Goal: Browse casually: Explore the website without a specific task or goal

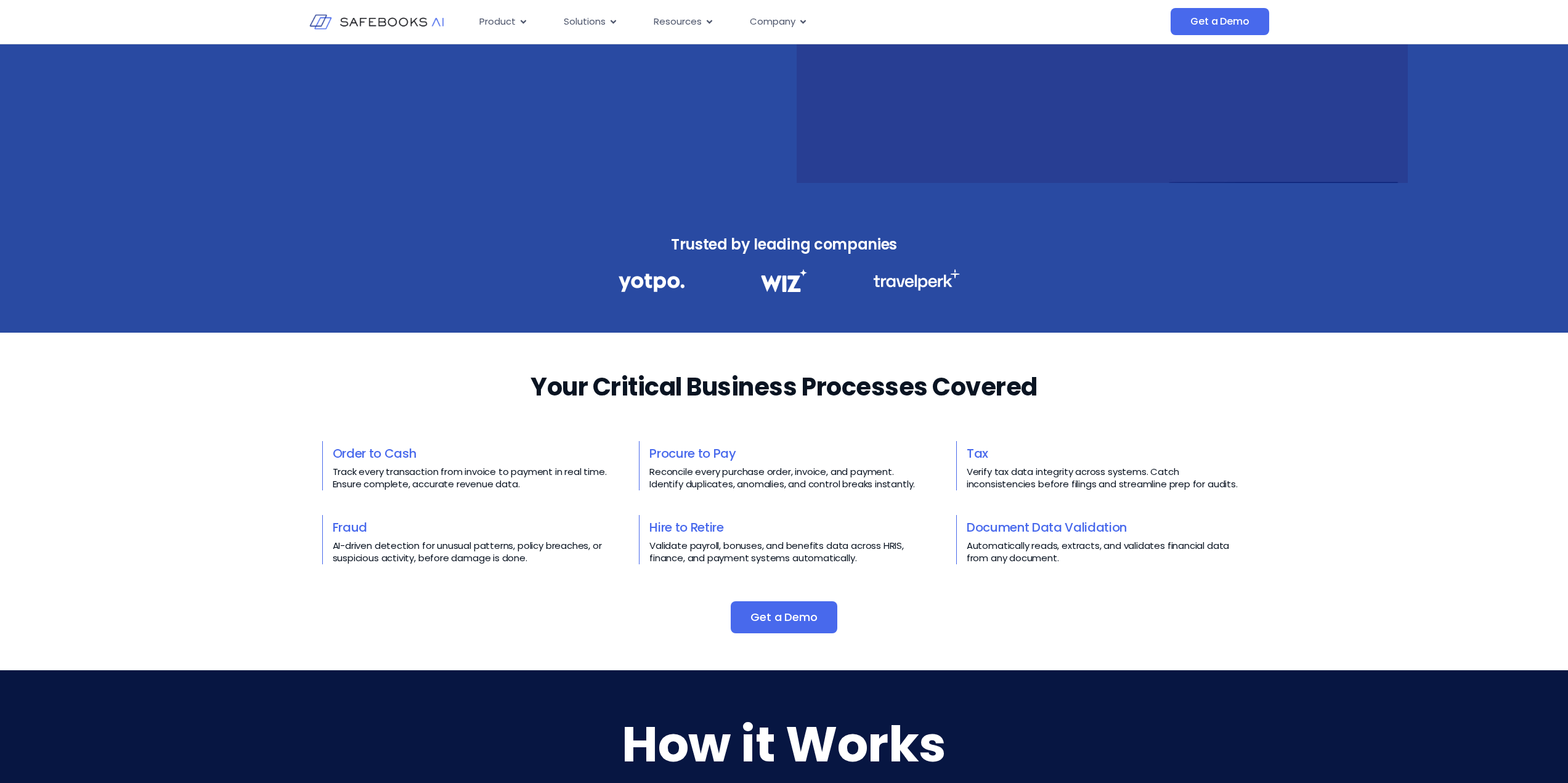
scroll to position [493, 0]
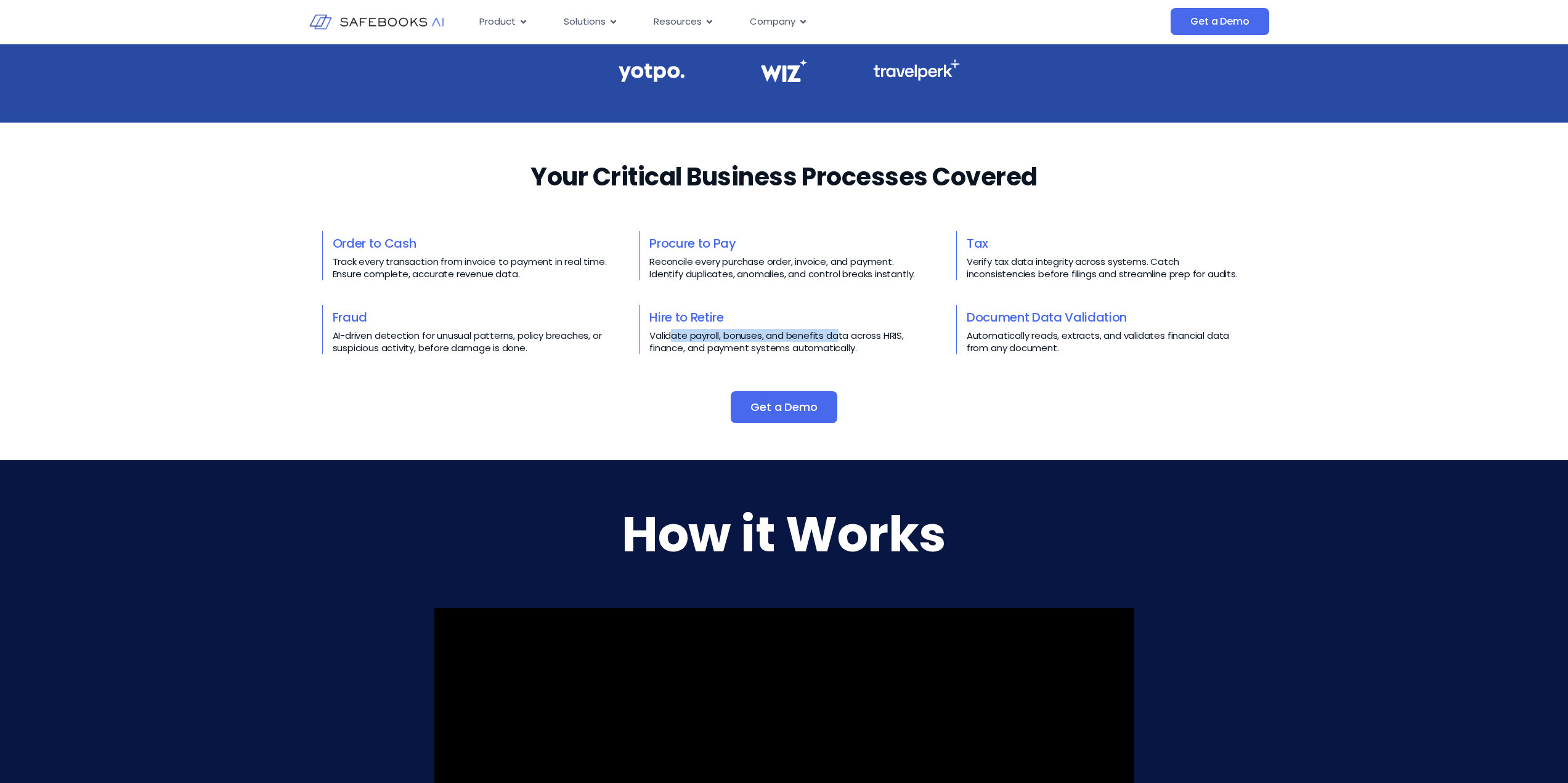
drag, startPoint x: 675, startPoint y: 333, endPoint x: 897, endPoint y: 339, distance: 222.1
click at [897, 339] on p "Validate payroll, bonuses, and benefits data across HRIS, finance, and payment …" at bounding box center [789, 342] width 279 height 25
click at [897, 339] on p "Validate payroll, bonuses, and benefits data across HRIS, finance, and payment …" at bounding box center [789, 342] width 279 height 25
click at [889, 345] on p "Validate payroll, bonuses, and benefits data across HRIS, finance, and payment …" at bounding box center [789, 342] width 279 height 25
drag, startPoint x: 885, startPoint y: 345, endPoint x: 802, endPoint y: 335, distance: 83.6
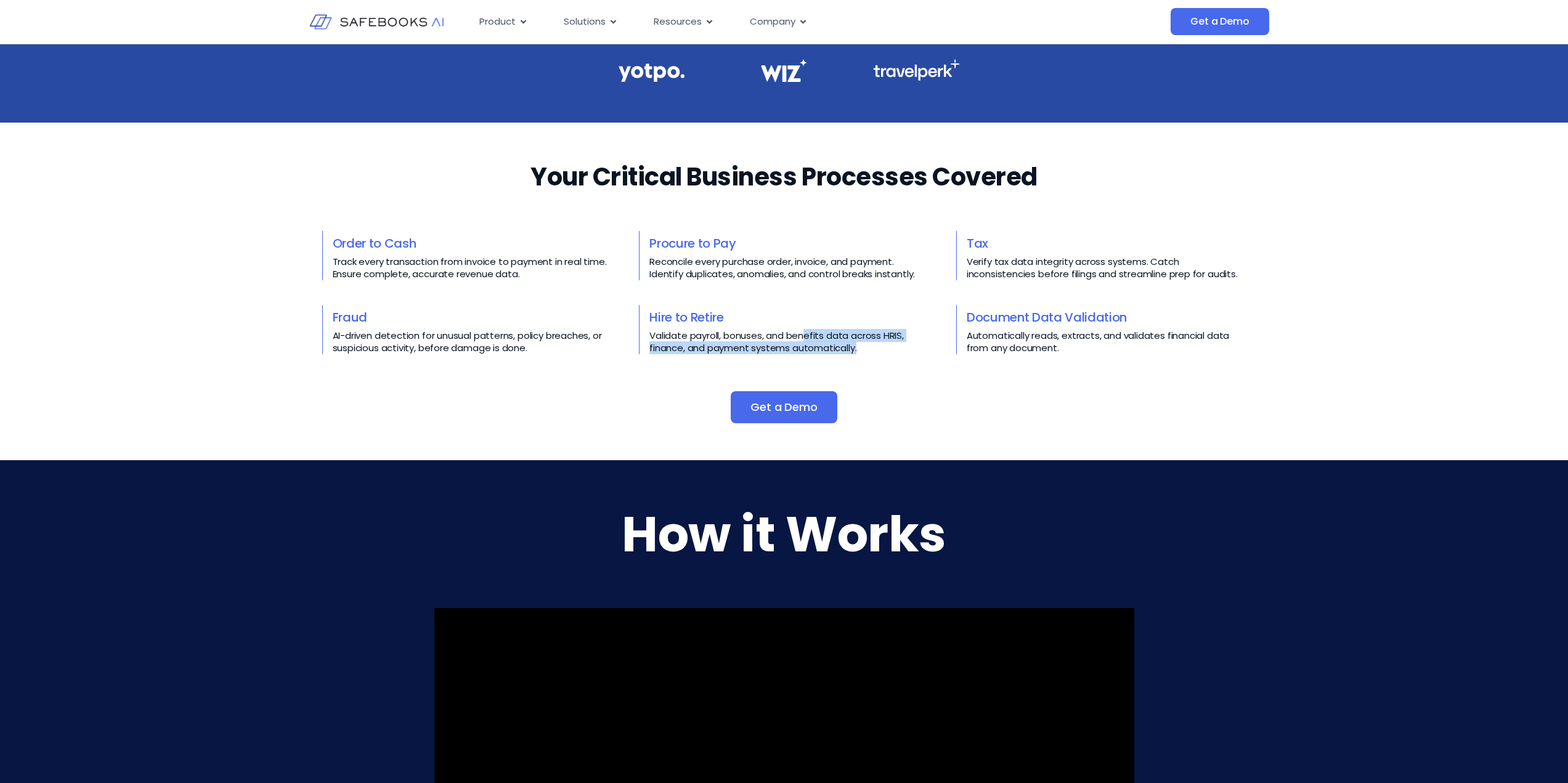
click at [802, 335] on p "Validate payroll, bonuses, and benefits data across HRIS, finance, and payment …" at bounding box center [789, 342] width 279 height 25
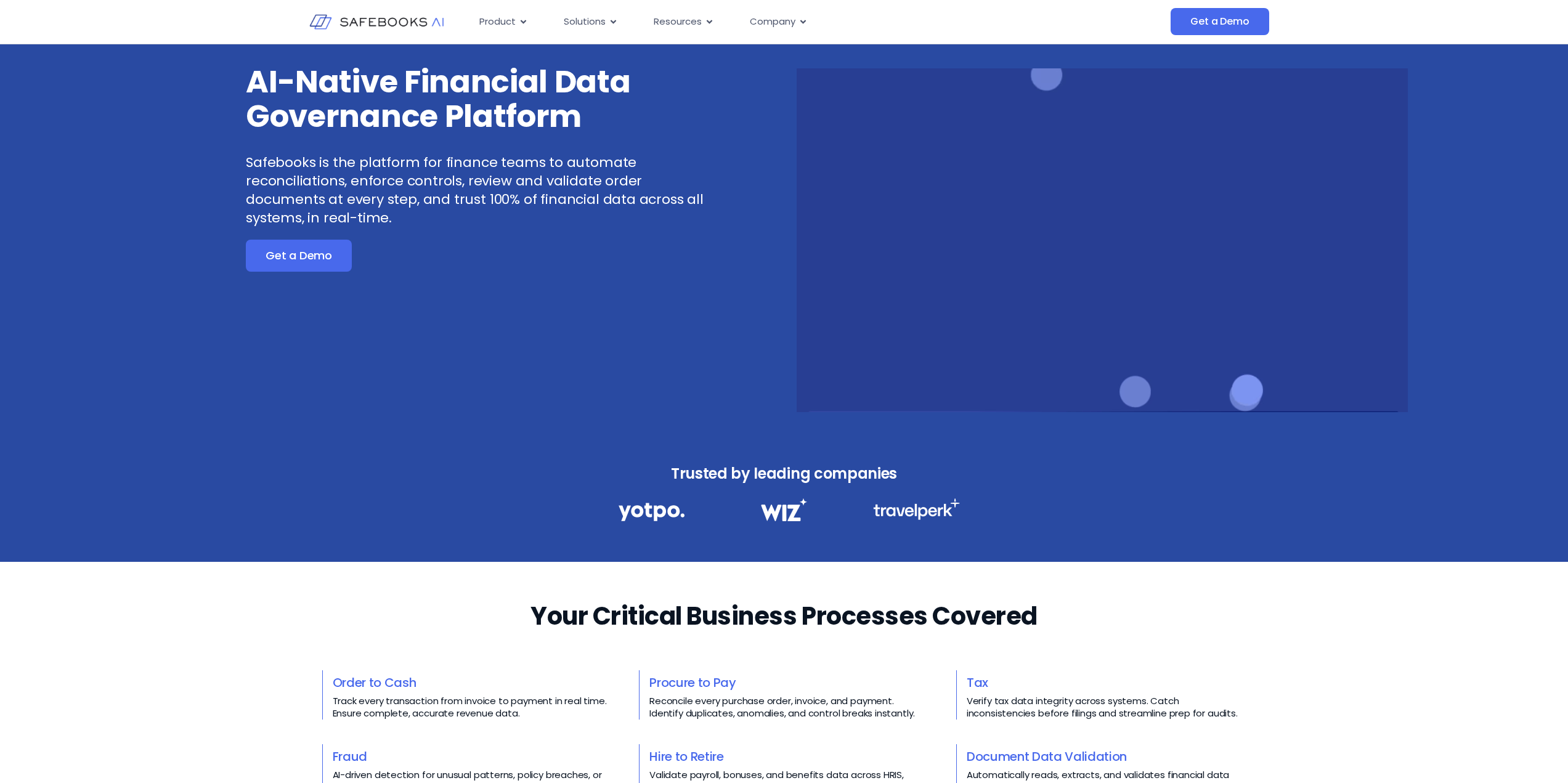
scroll to position [0, 0]
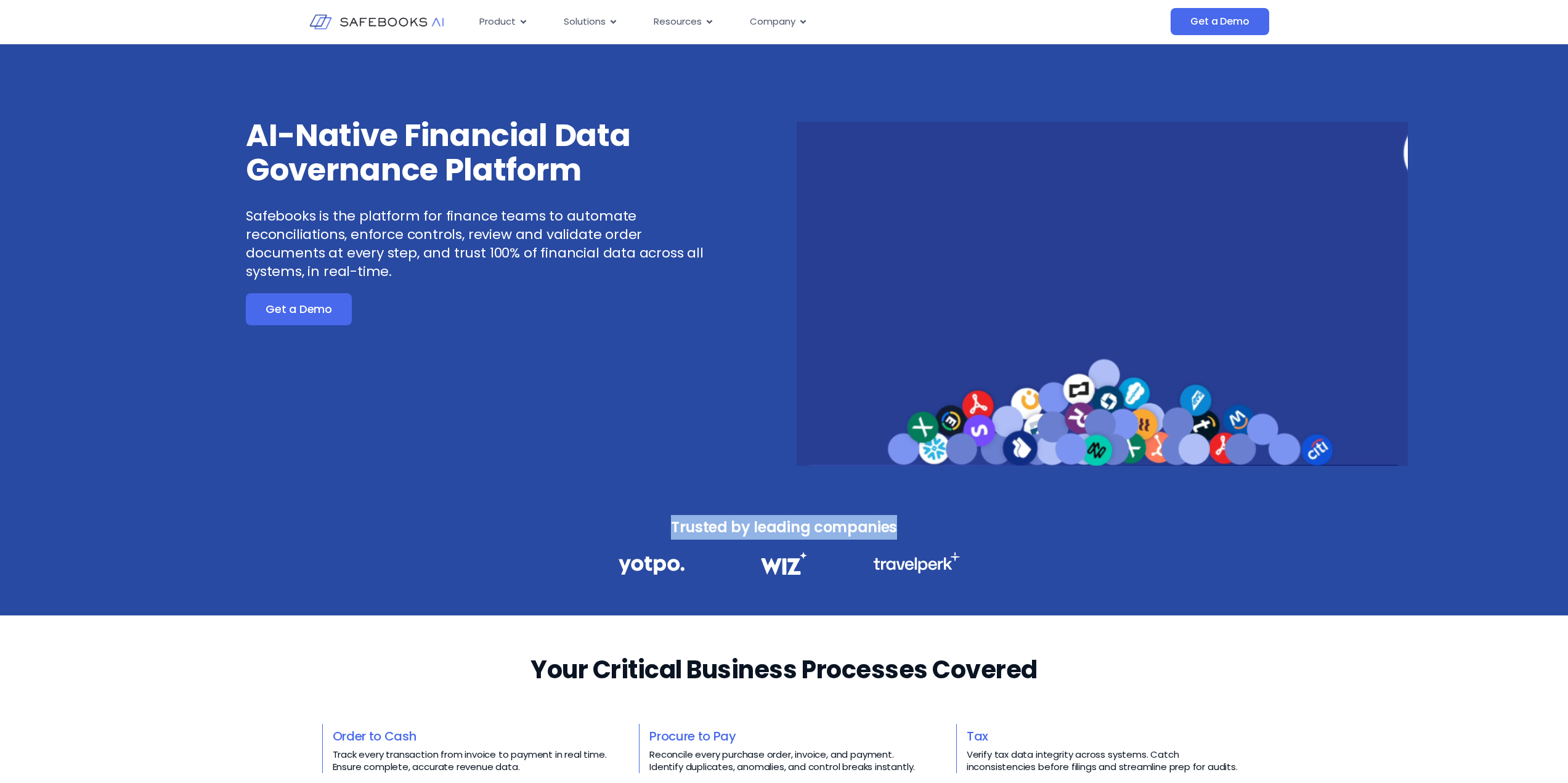
drag, startPoint x: 661, startPoint y: 526, endPoint x: 923, endPoint y: 533, distance: 262.1
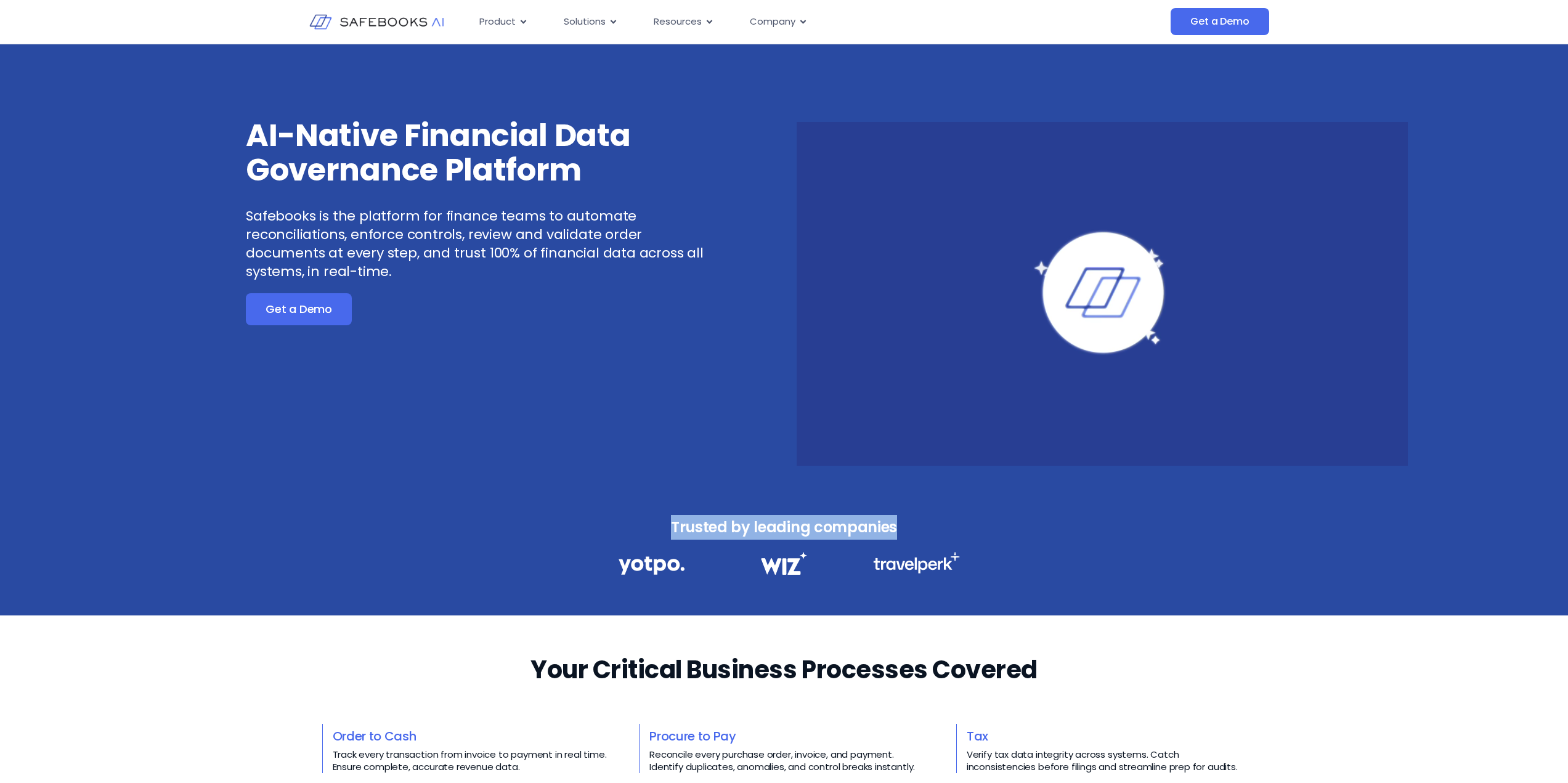
click at [917, 537] on h3 "Trusted by leading companies" at bounding box center [784, 527] width 385 height 25
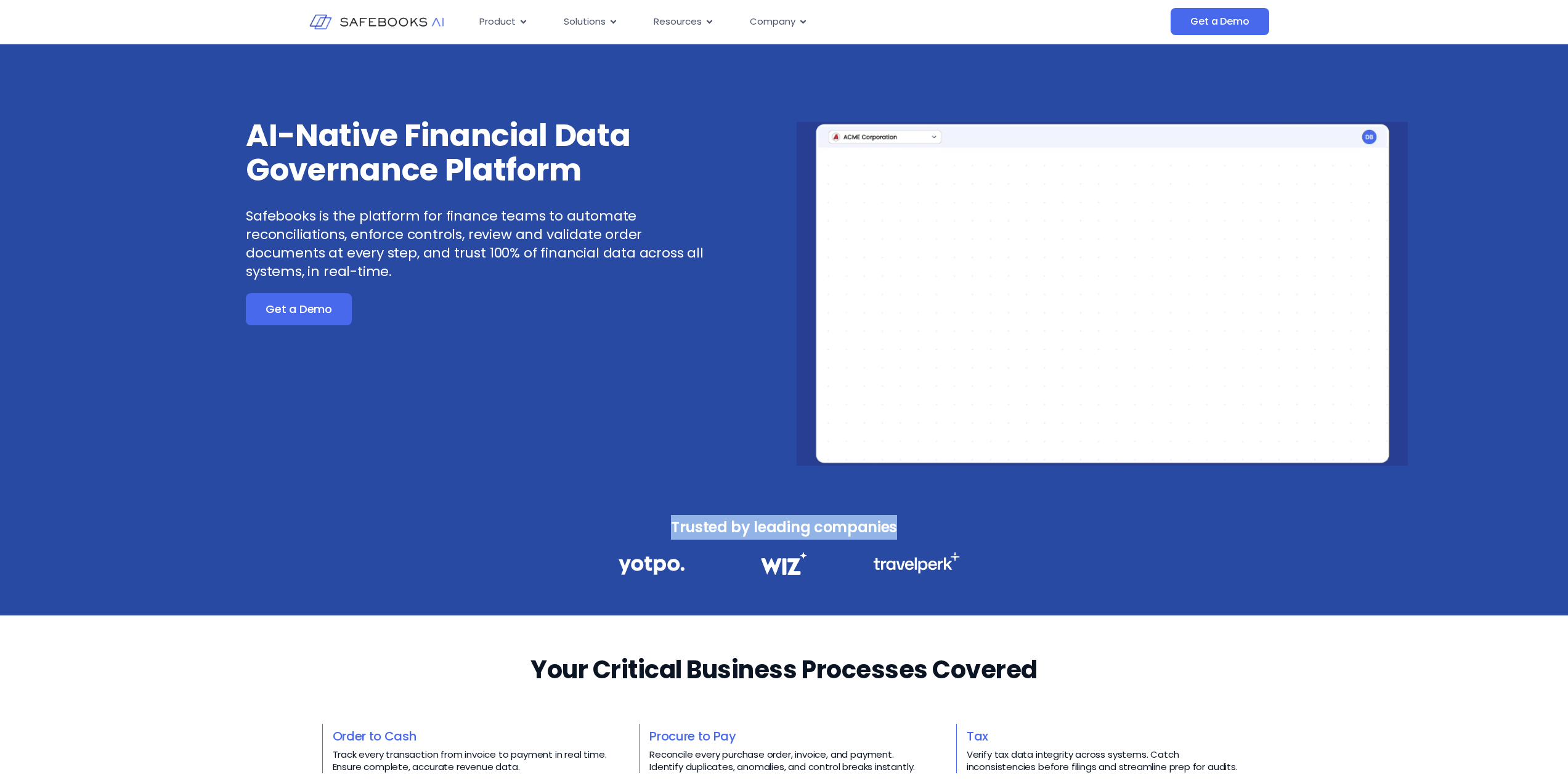
click at [923, 533] on h3 "Trusted by leading companies" at bounding box center [784, 527] width 385 height 25
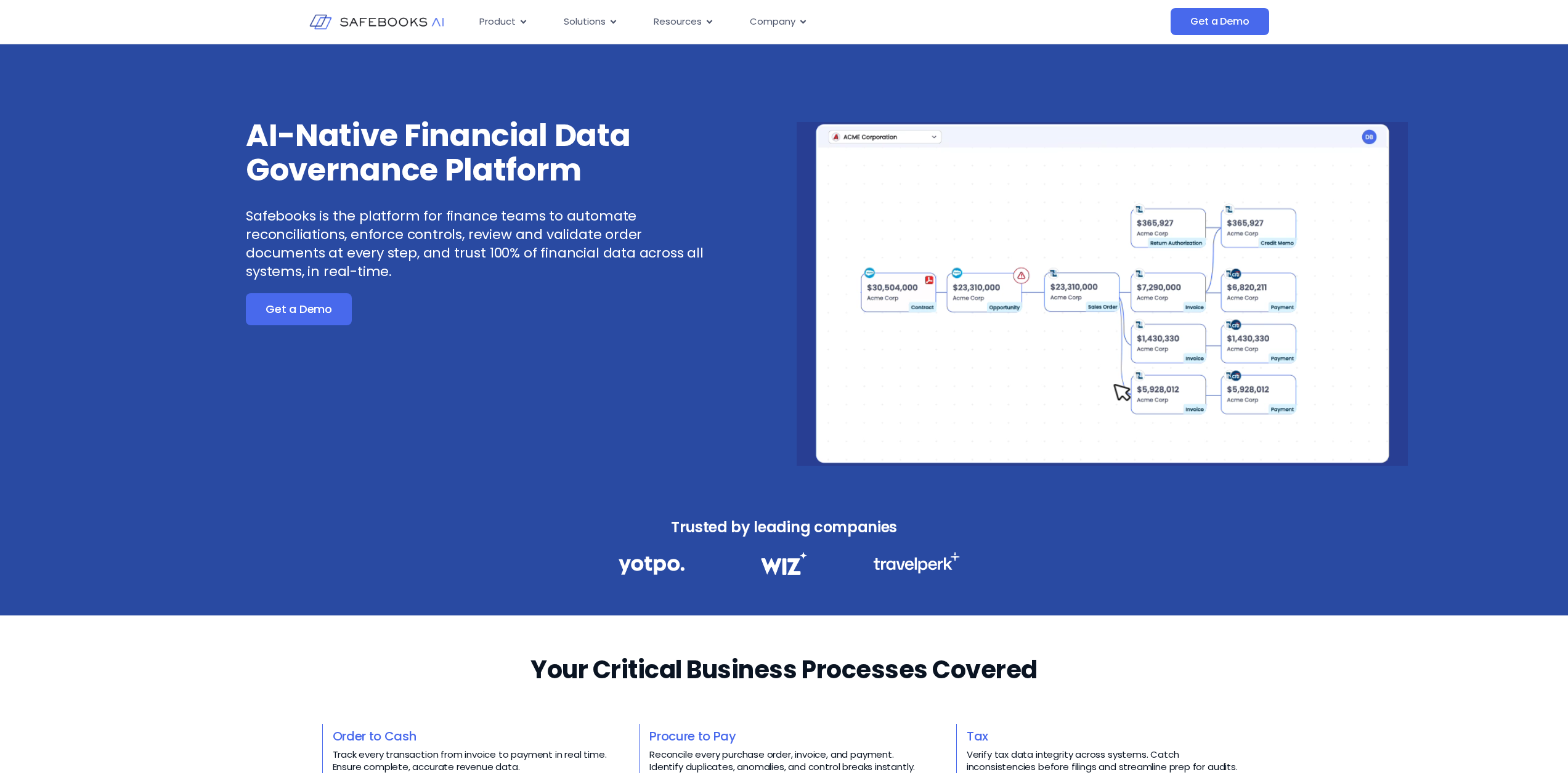
click at [923, 533] on h3 "Trusted by leading companies" at bounding box center [784, 527] width 385 height 25
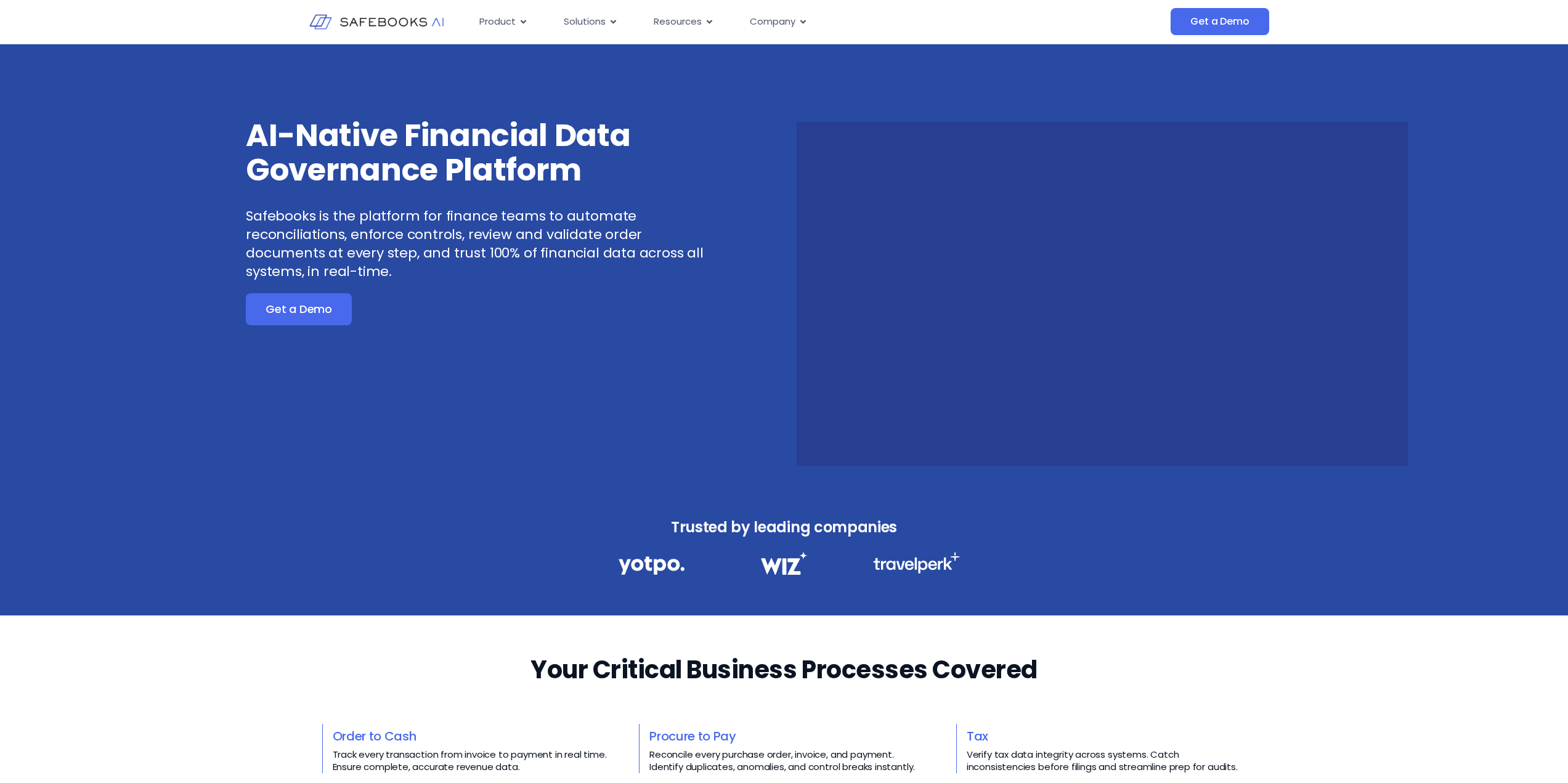
click at [715, 513] on div "Trusted by leading companies" at bounding box center [784, 552] width 385 height 125
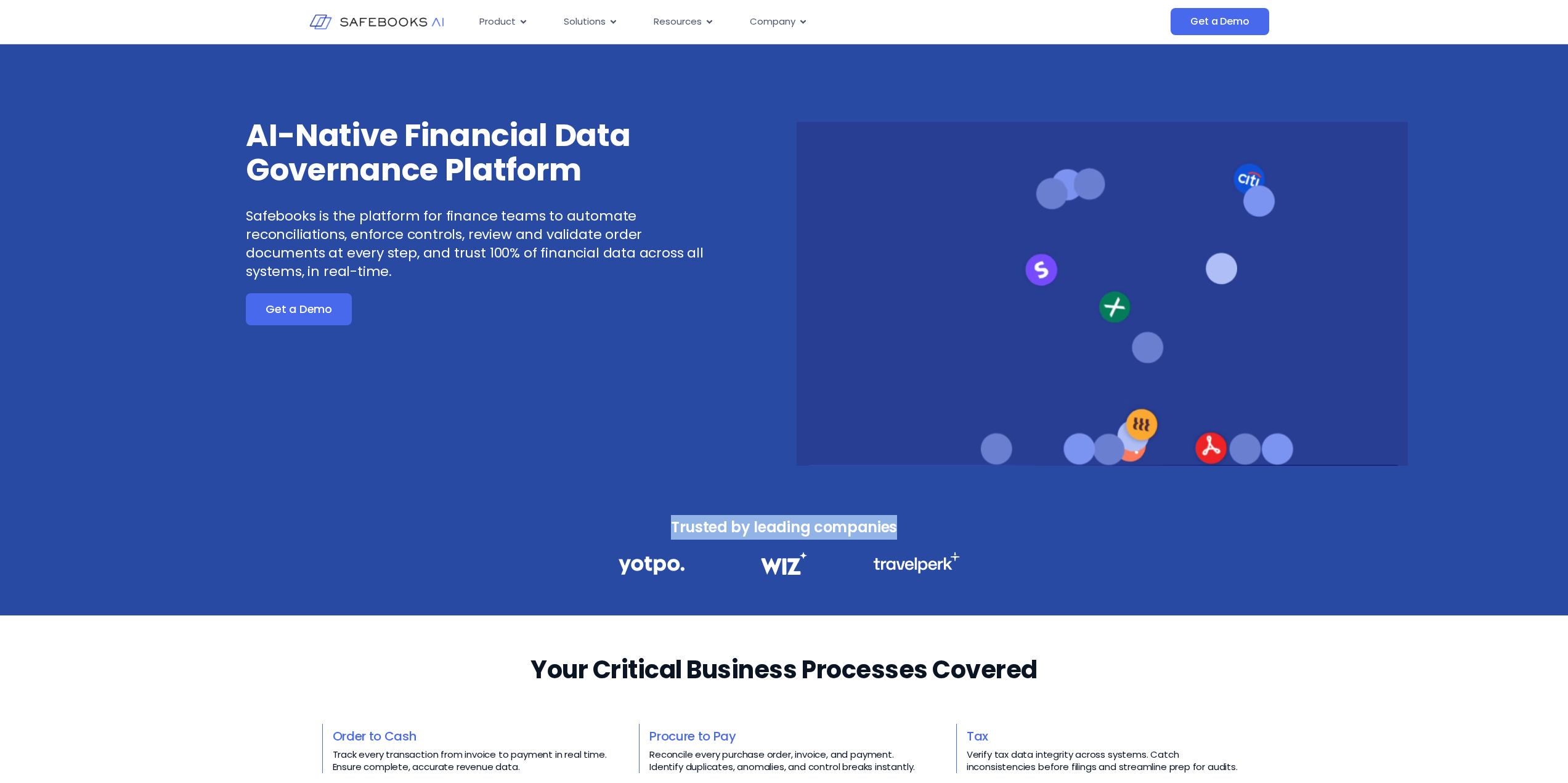
drag, startPoint x: 662, startPoint y: 521, endPoint x: 933, endPoint y: 534, distance: 271.3
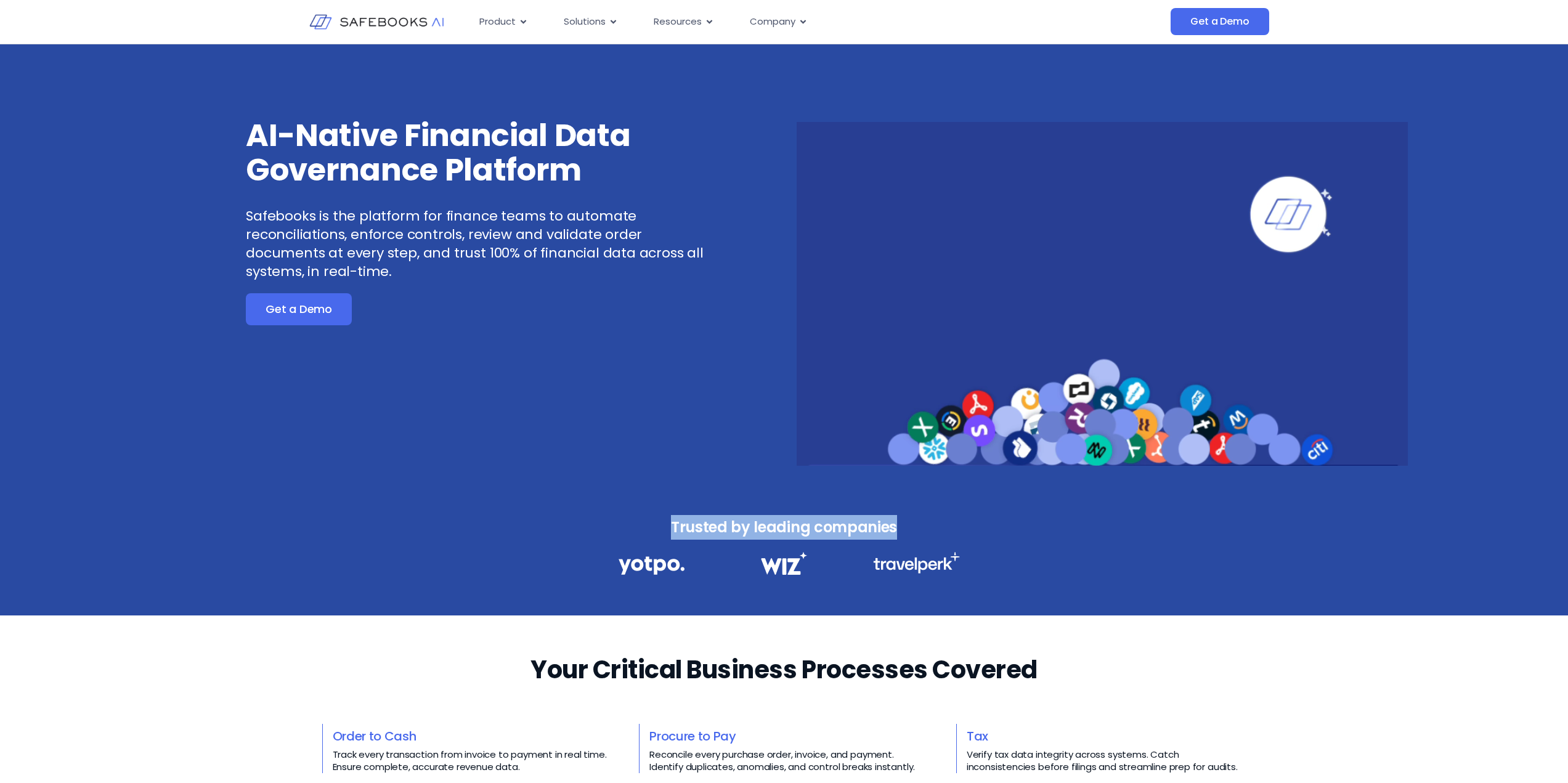
click at [933, 534] on h3 "Trusted by leading companies" at bounding box center [784, 527] width 385 height 25
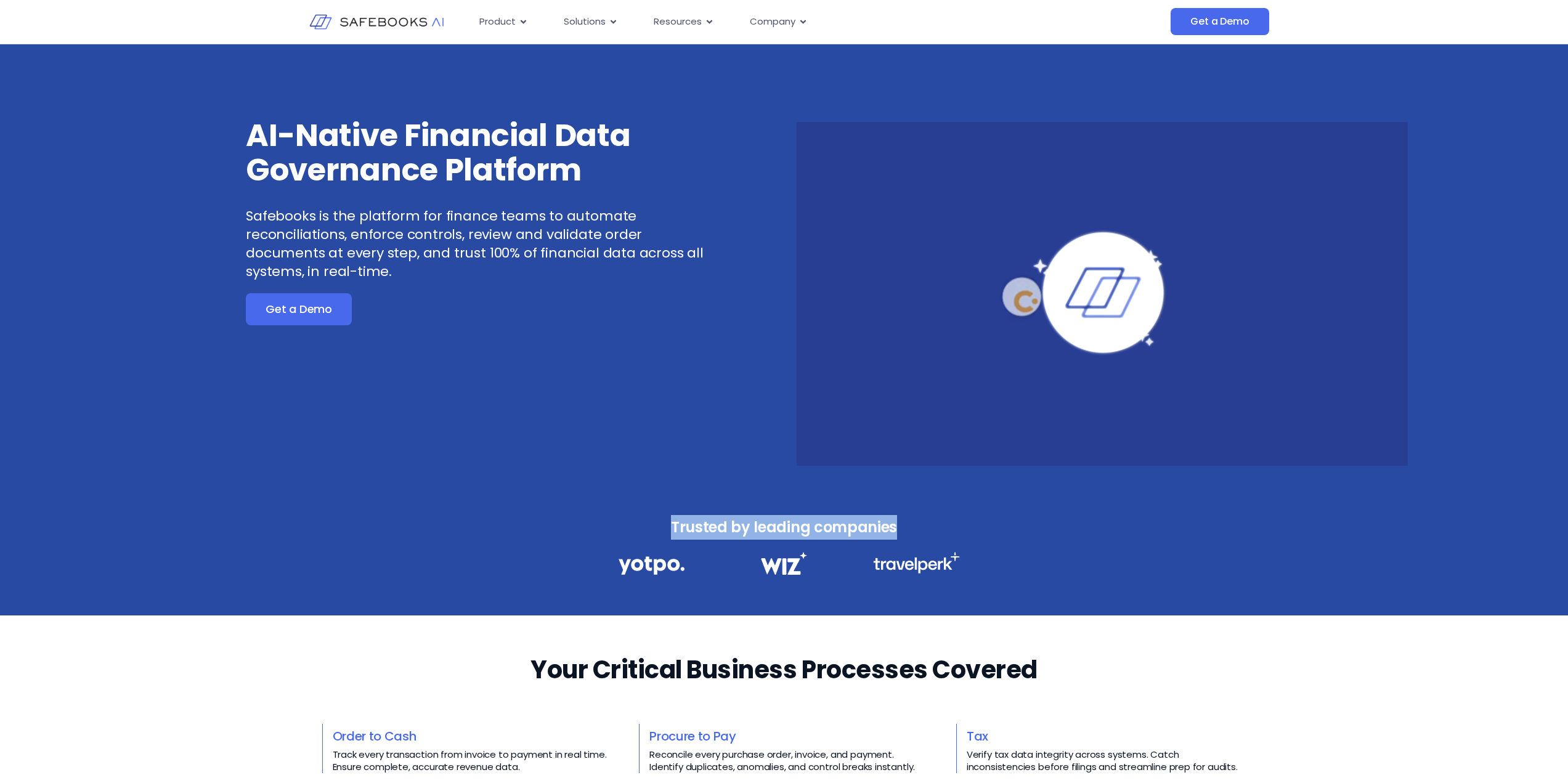
click at [936, 534] on h3 "Trusted by leading companies" at bounding box center [784, 527] width 385 height 25
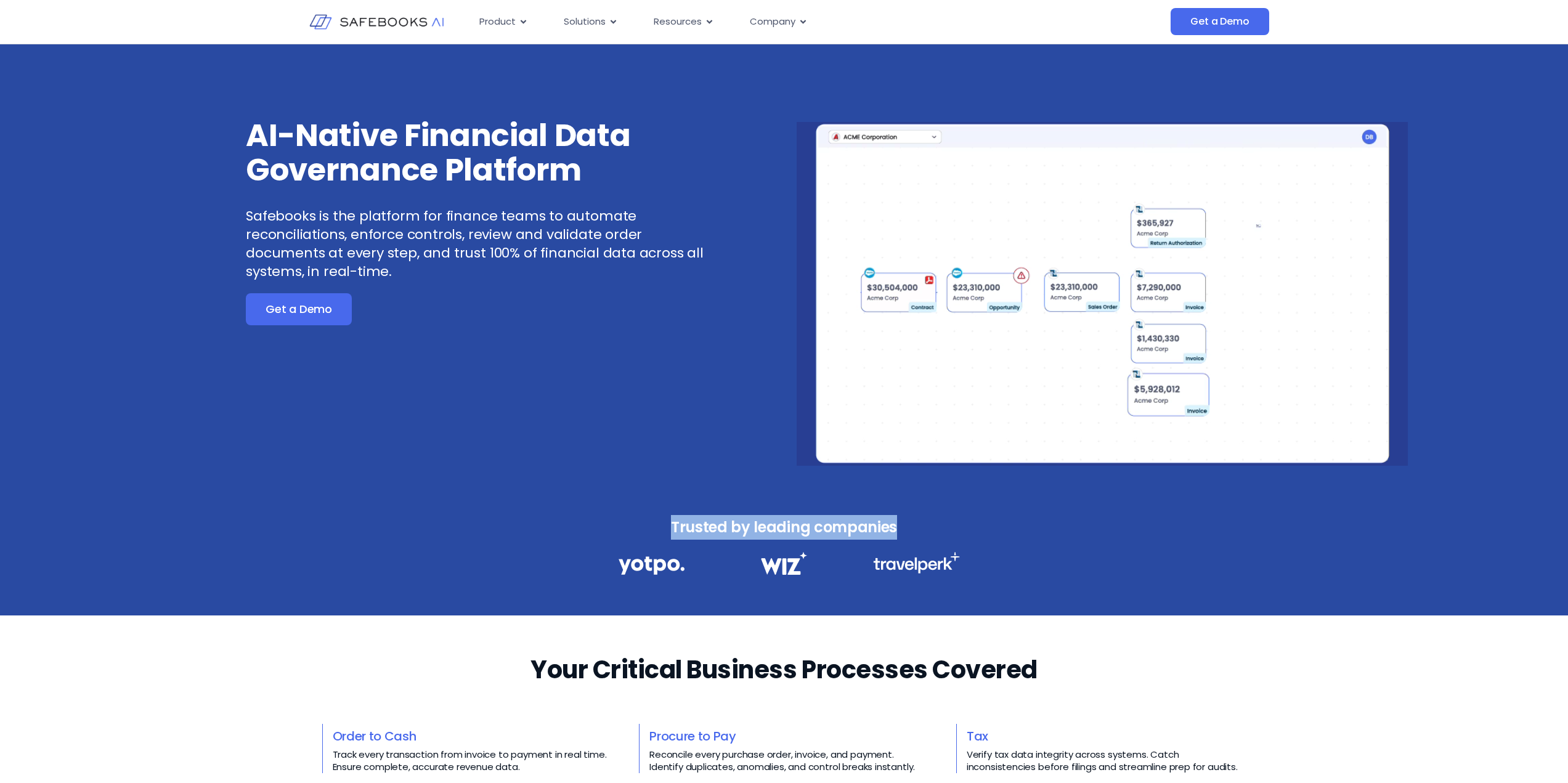
drag, startPoint x: 931, startPoint y: 532, endPoint x: 659, endPoint y: 525, distance: 272.1
click at [659, 525] on h3 "Trusted by leading companies" at bounding box center [784, 527] width 385 height 25
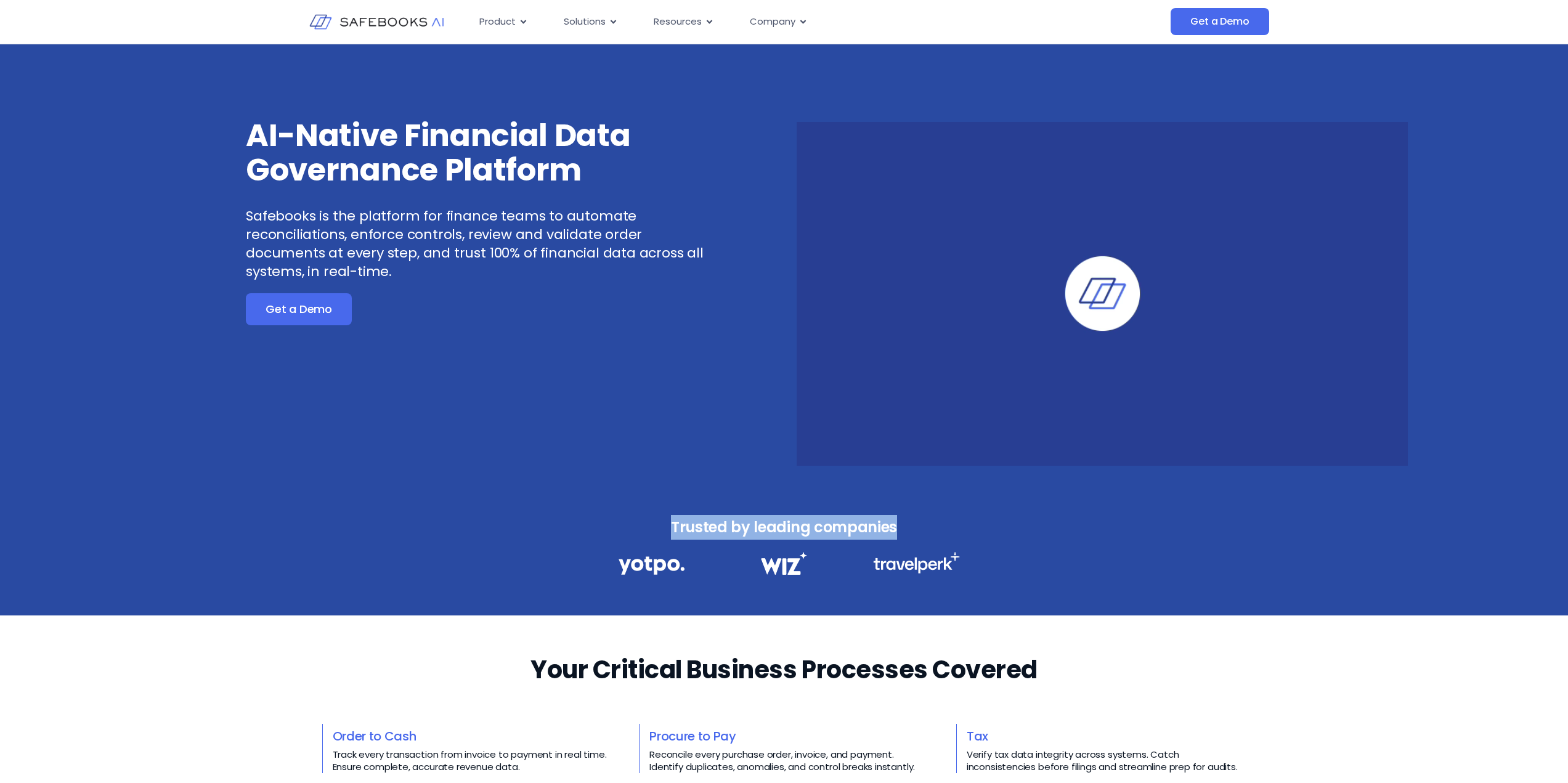
click at [659, 525] on h3 "Trusted by leading companies" at bounding box center [784, 527] width 385 height 25
drag, startPoint x: 655, startPoint y: 524, endPoint x: 899, endPoint y: 525, distance: 244.0
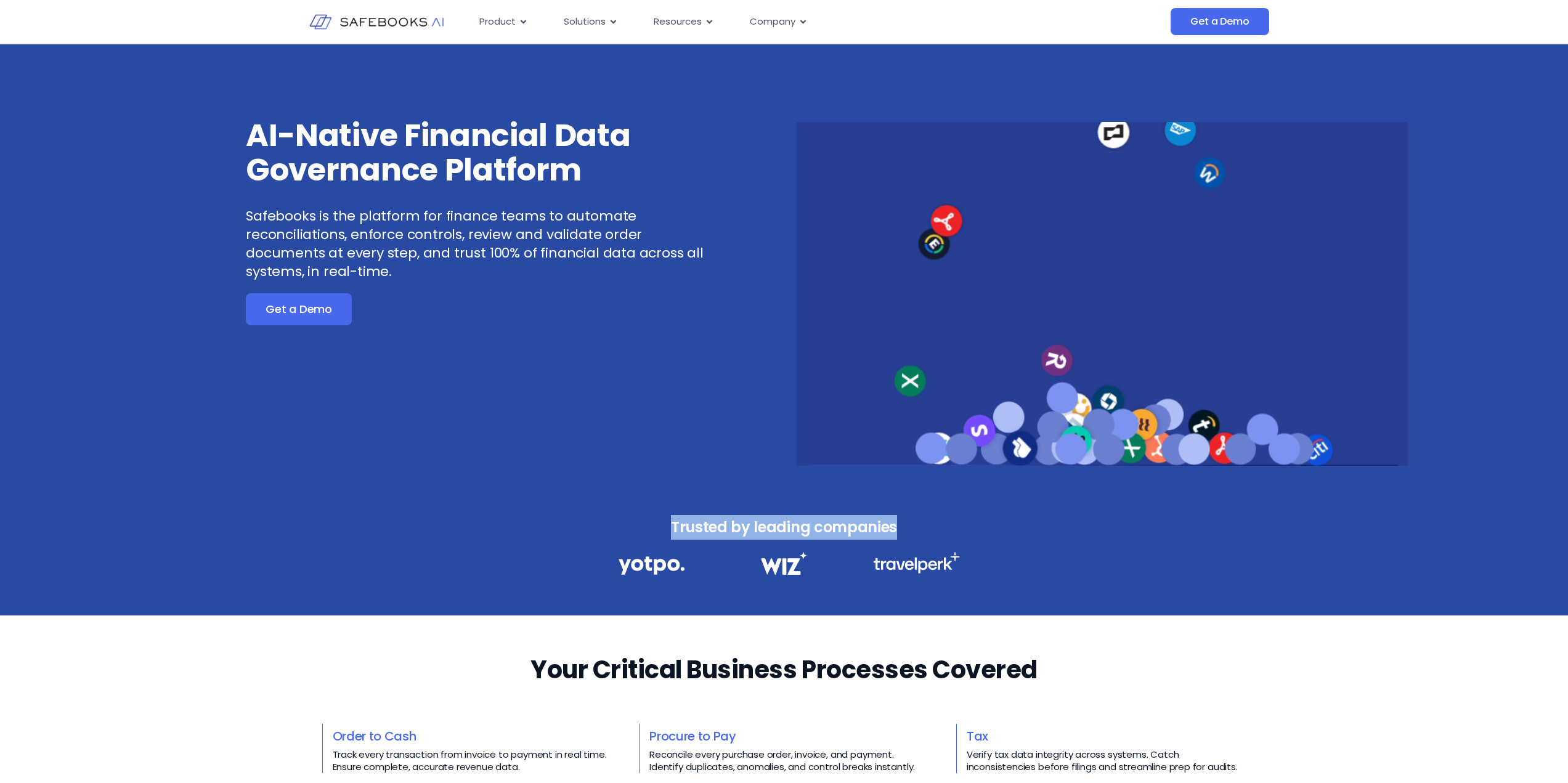
click at [899, 525] on h3 "Trusted by leading companies" at bounding box center [784, 527] width 385 height 25
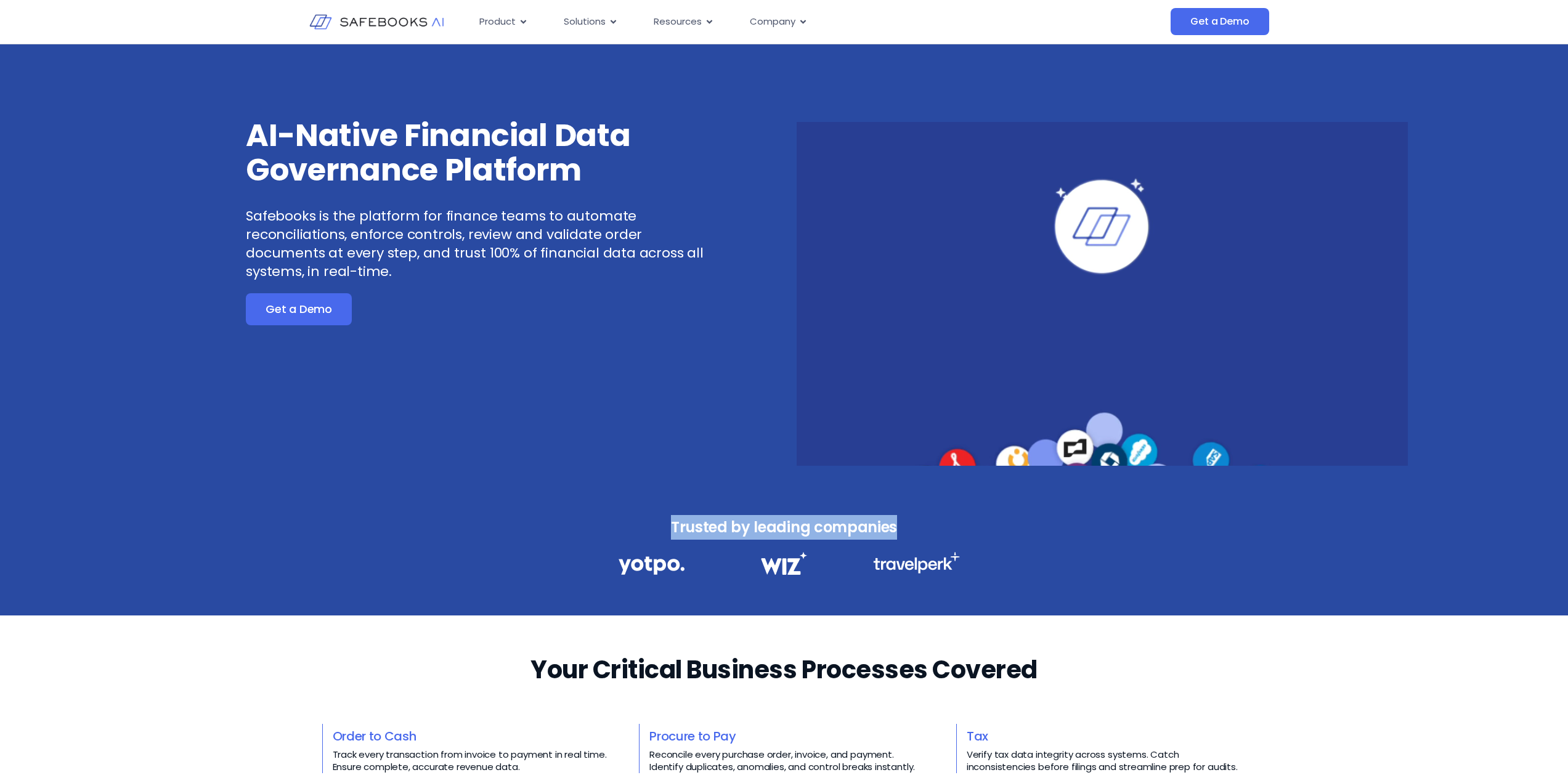
drag, startPoint x: 899, startPoint y: 525, endPoint x: 916, endPoint y: 533, distance: 18.8
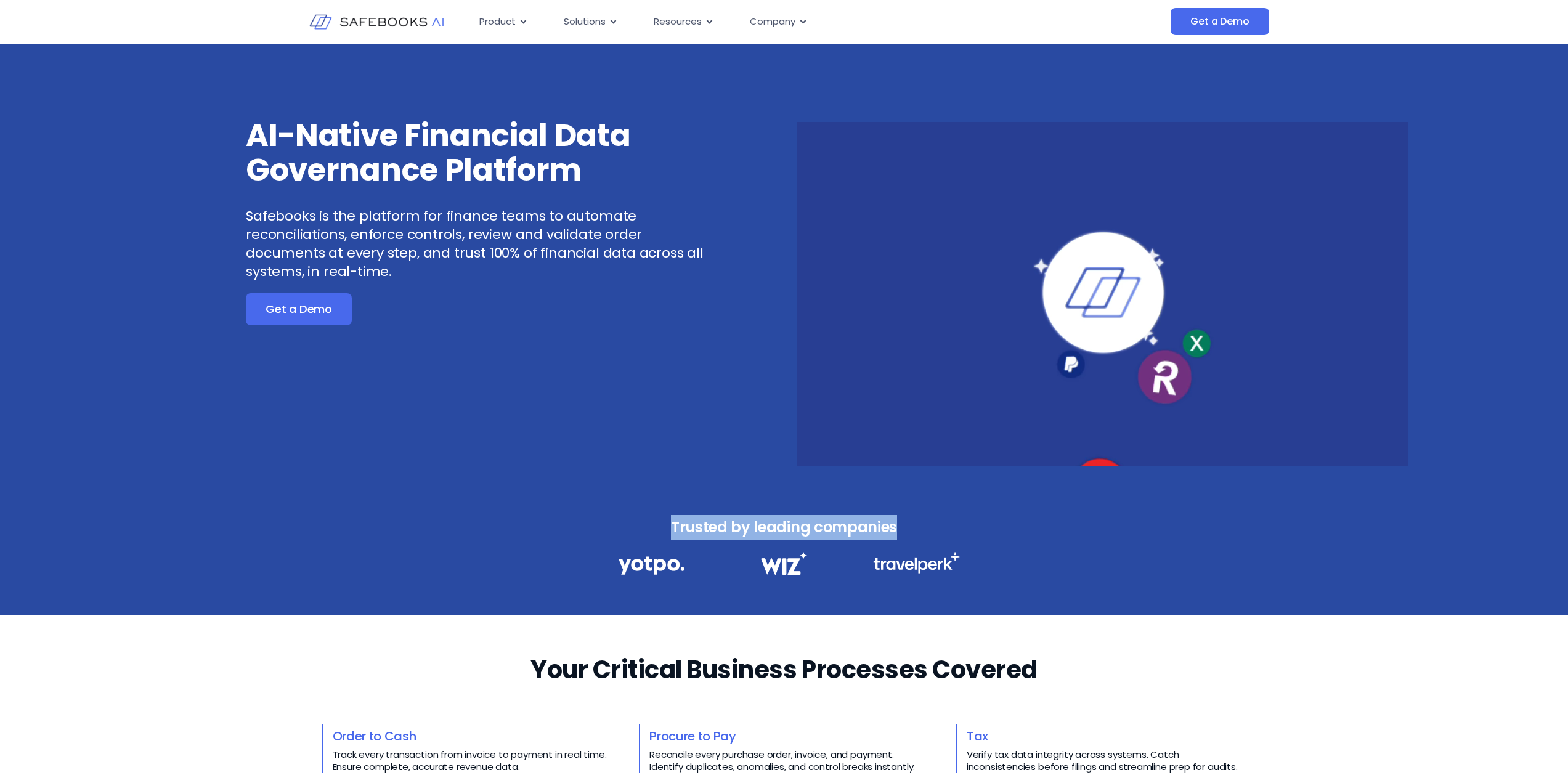
click at [900, 525] on h3 "Trusted by leading companies" at bounding box center [784, 527] width 385 height 25
click at [918, 534] on h3 "Trusted by leading companies" at bounding box center [784, 527] width 385 height 25
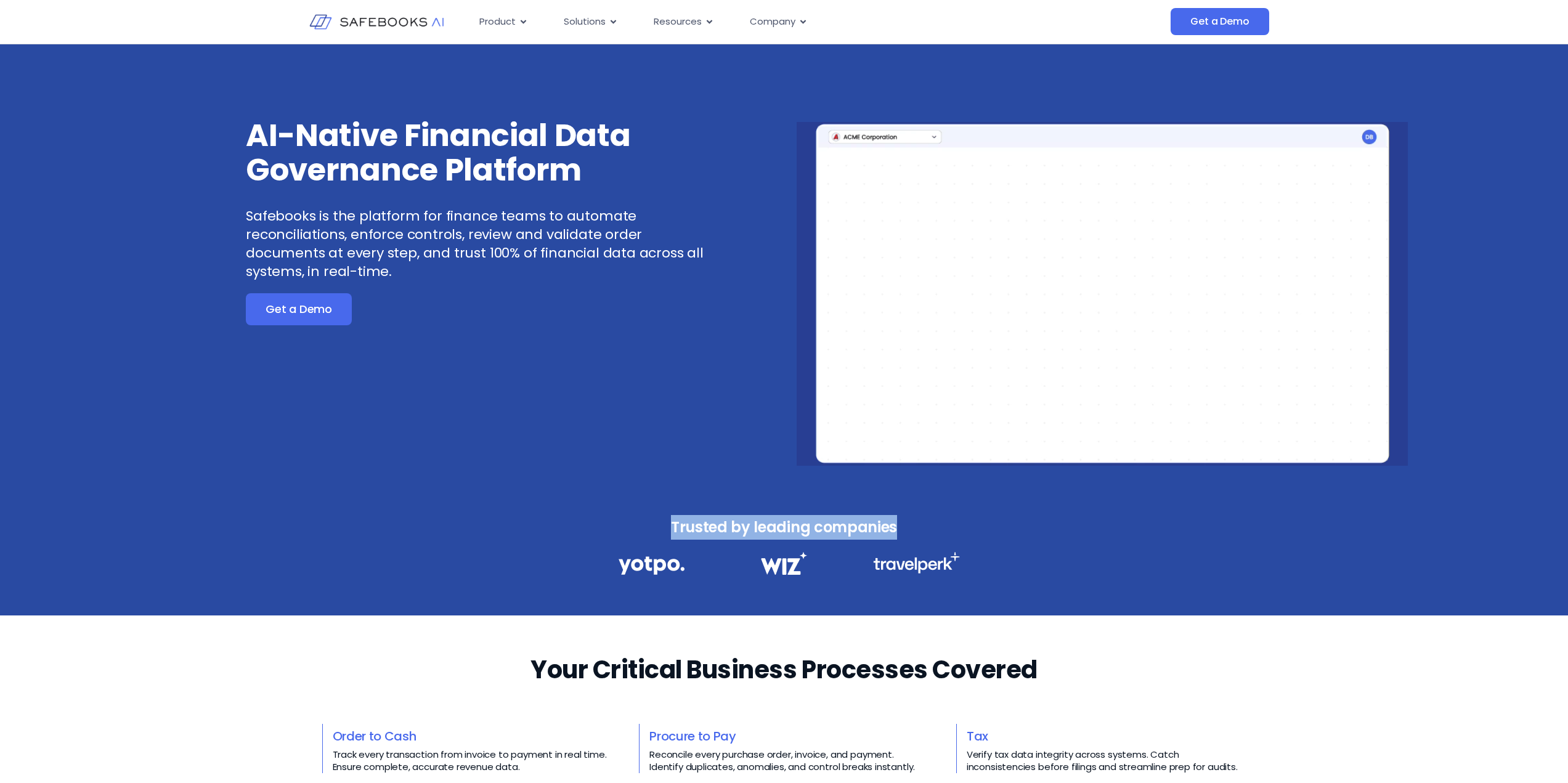
drag, startPoint x: 921, startPoint y: 528, endPoint x: 638, endPoint y: 523, distance: 283.0
click at [638, 523] on h3 "Trusted by leading companies" at bounding box center [784, 527] width 385 height 25
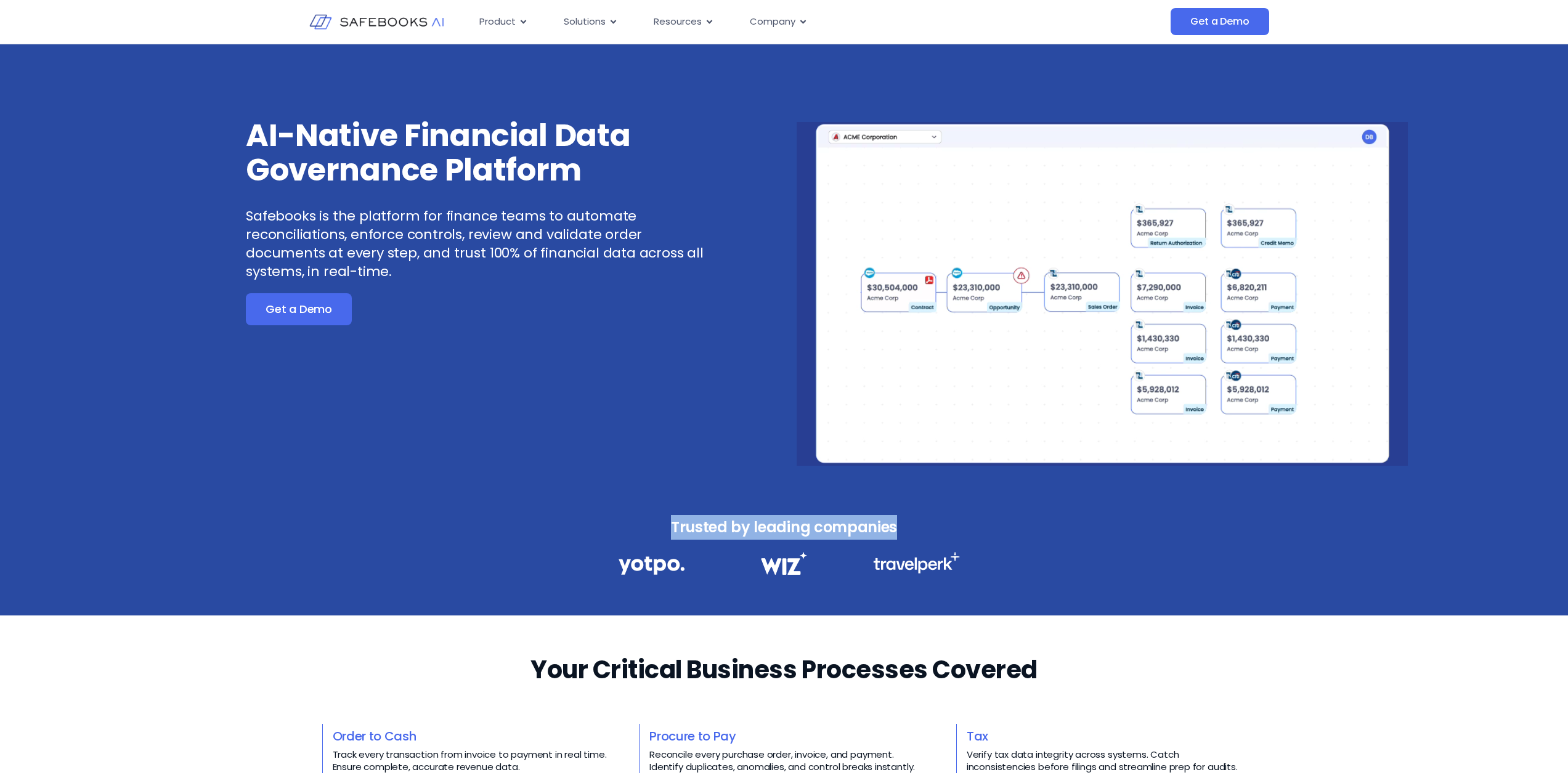
click at [638, 523] on h3 "Trusted by leading companies" at bounding box center [784, 527] width 385 height 25
drag, startPoint x: 638, startPoint y: 523, endPoint x: 923, endPoint y: 530, distance: 285.1
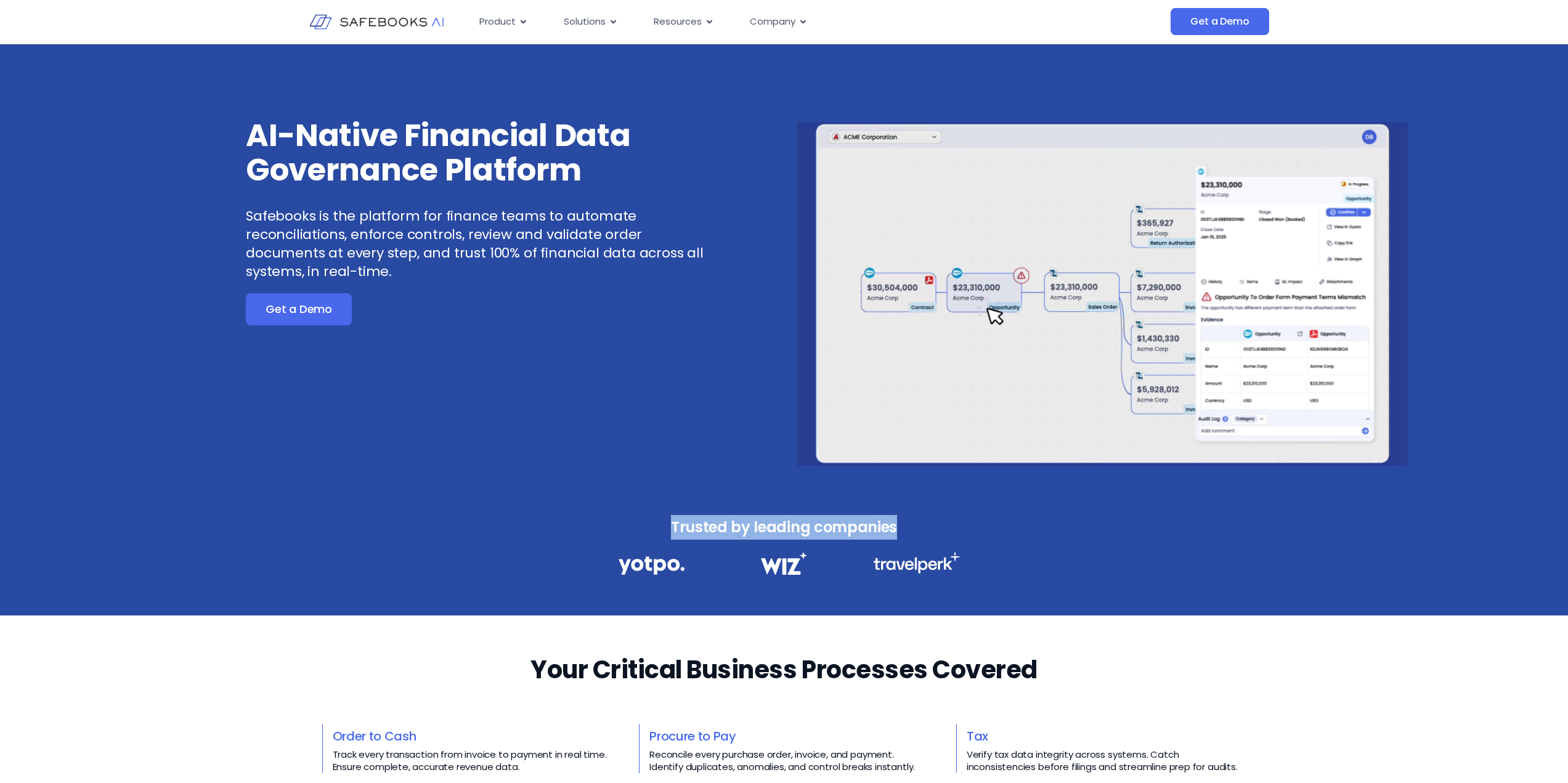
click at [923, 530] on h3 "Trusted by leading companies" at bounding box center [784, 527] width 385 height 25
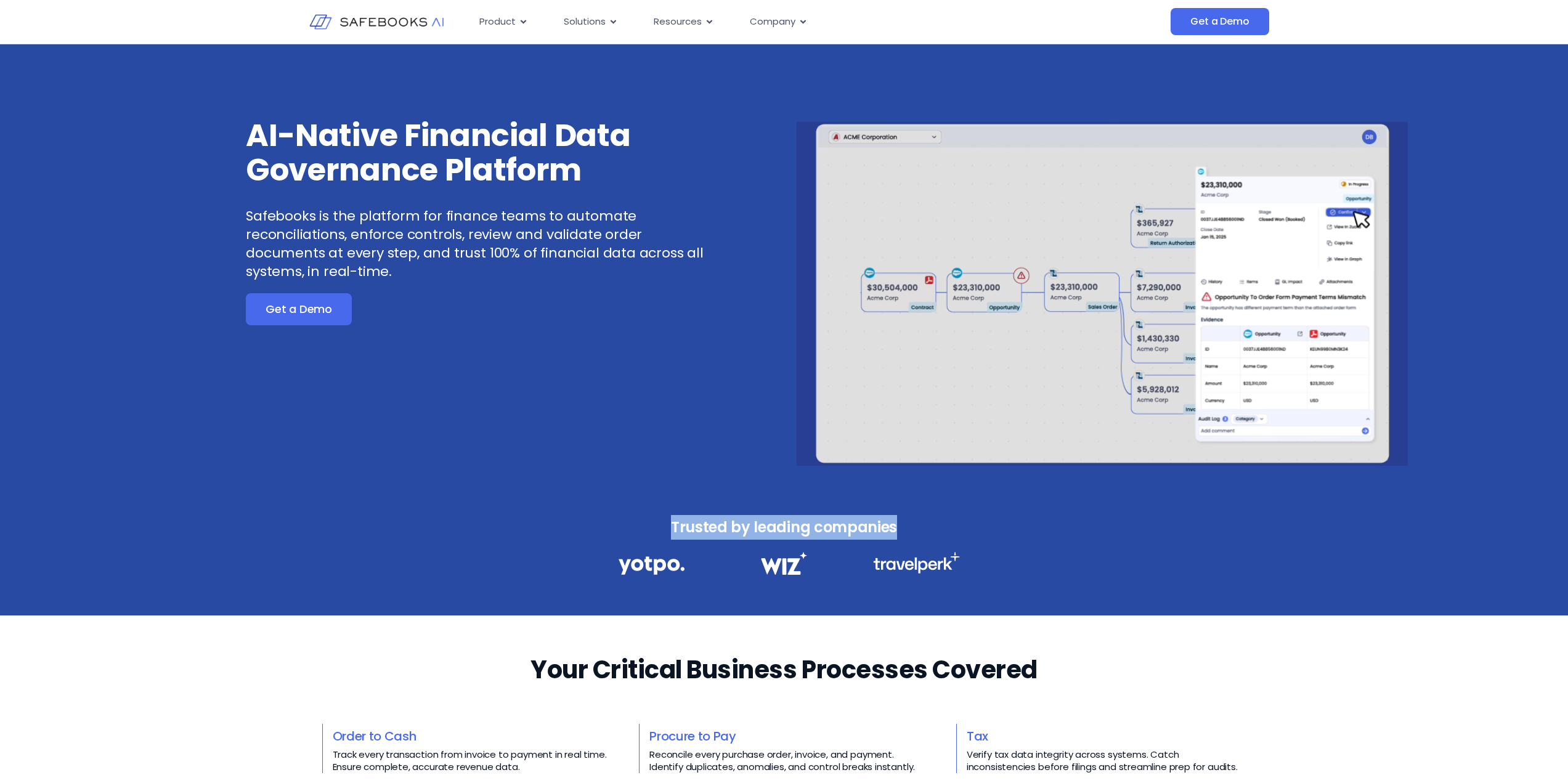
click at [923, 530] on h3 "Trusted by leading companies" at bounding box center [784, 527] width 385 height 25
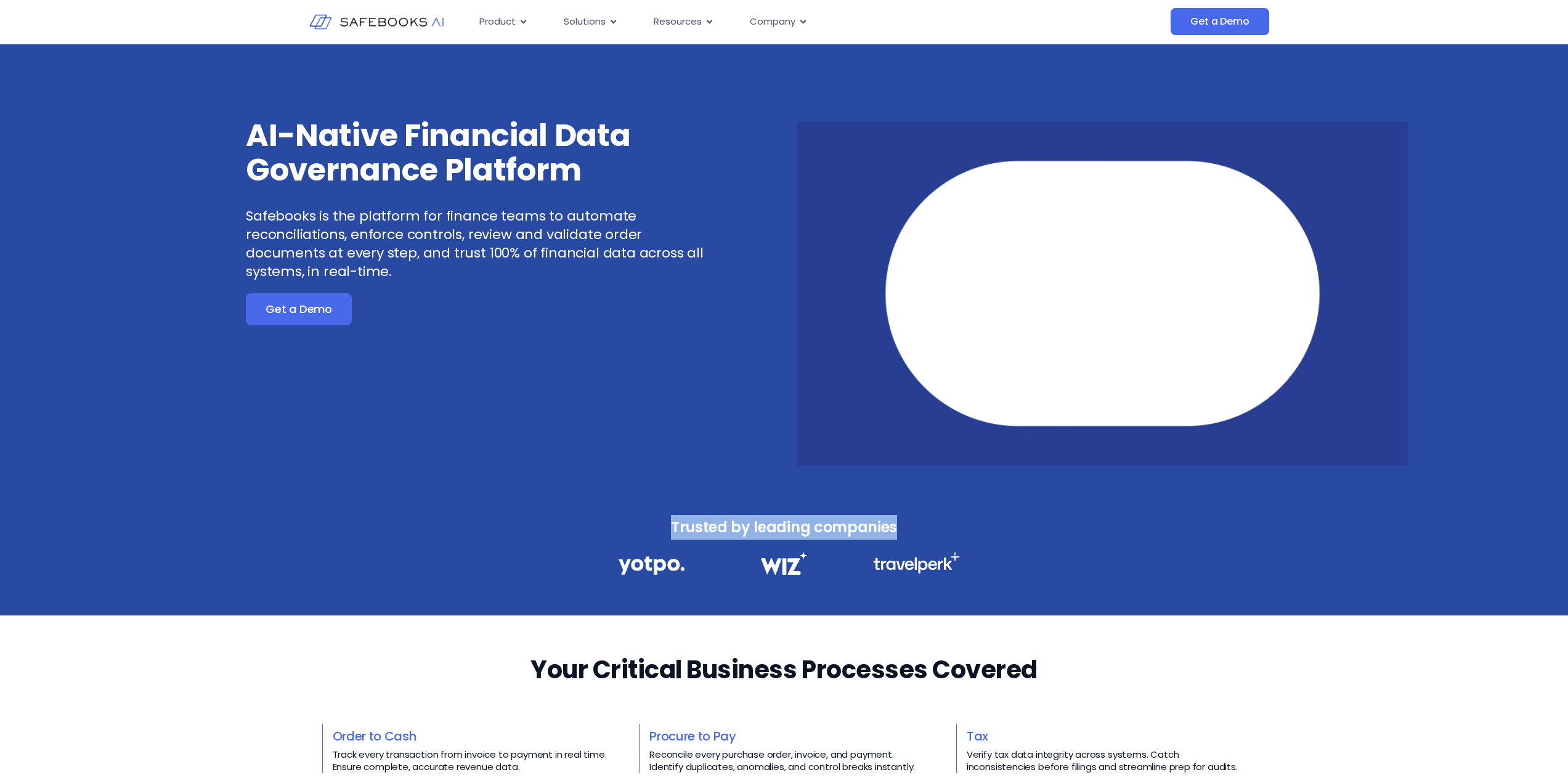
drag, startPoint x: 937, startPoint y: 530, endPoint x: 650, endPoint y: 528, distance: 287.0
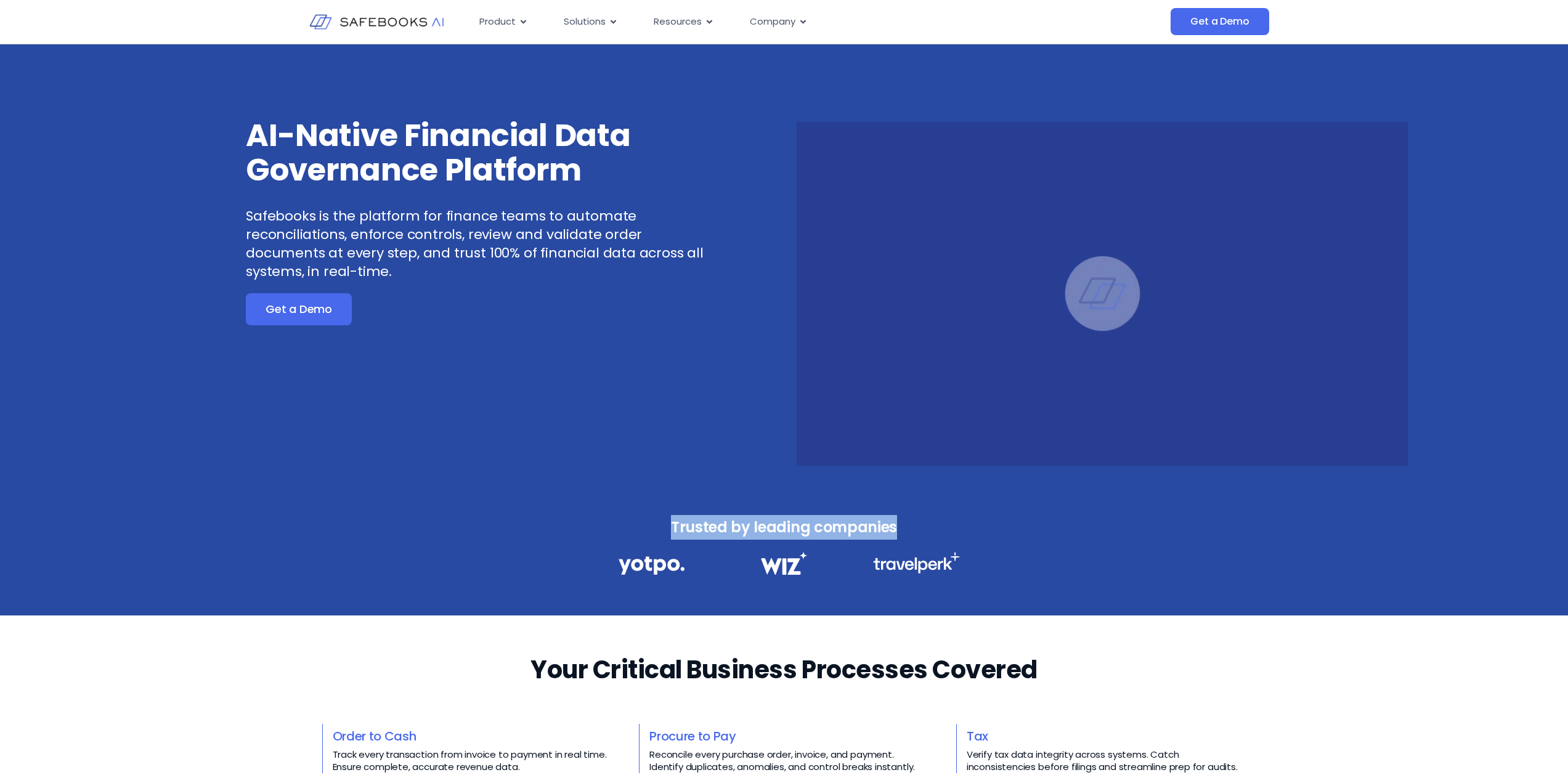
click at [650, 528] on h3 "Trusted by leading companies" at bounding box center [784, 527] width 385 height 25
drag, startPoint x: 629, startPoint y: 527, endPoint x: 934, endPoint y: 528, distance: 305.0
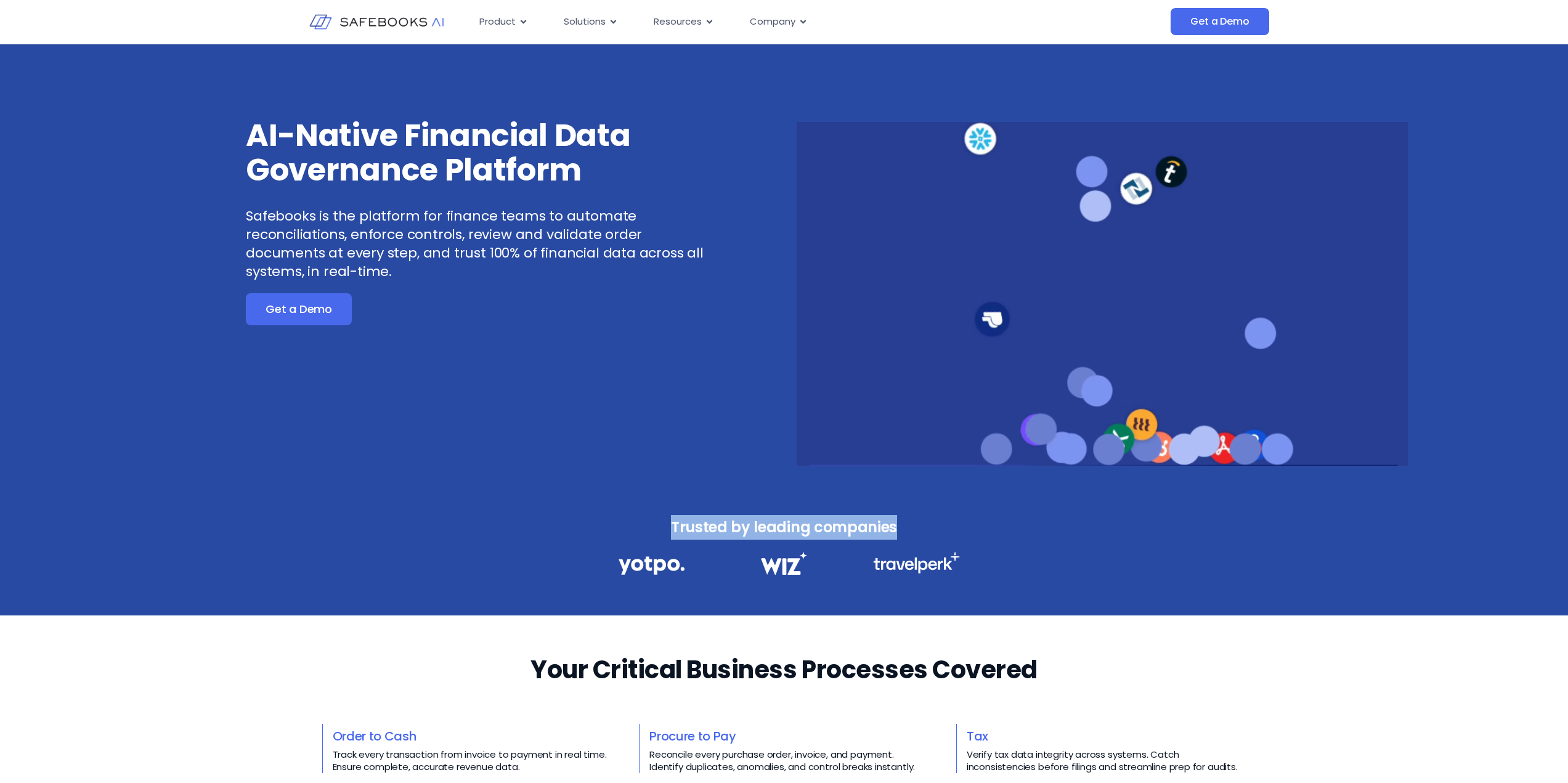
click at [931, 529] on h3 "Trusted by leading companies" at bounding box center [784, 527] width 385 height 25
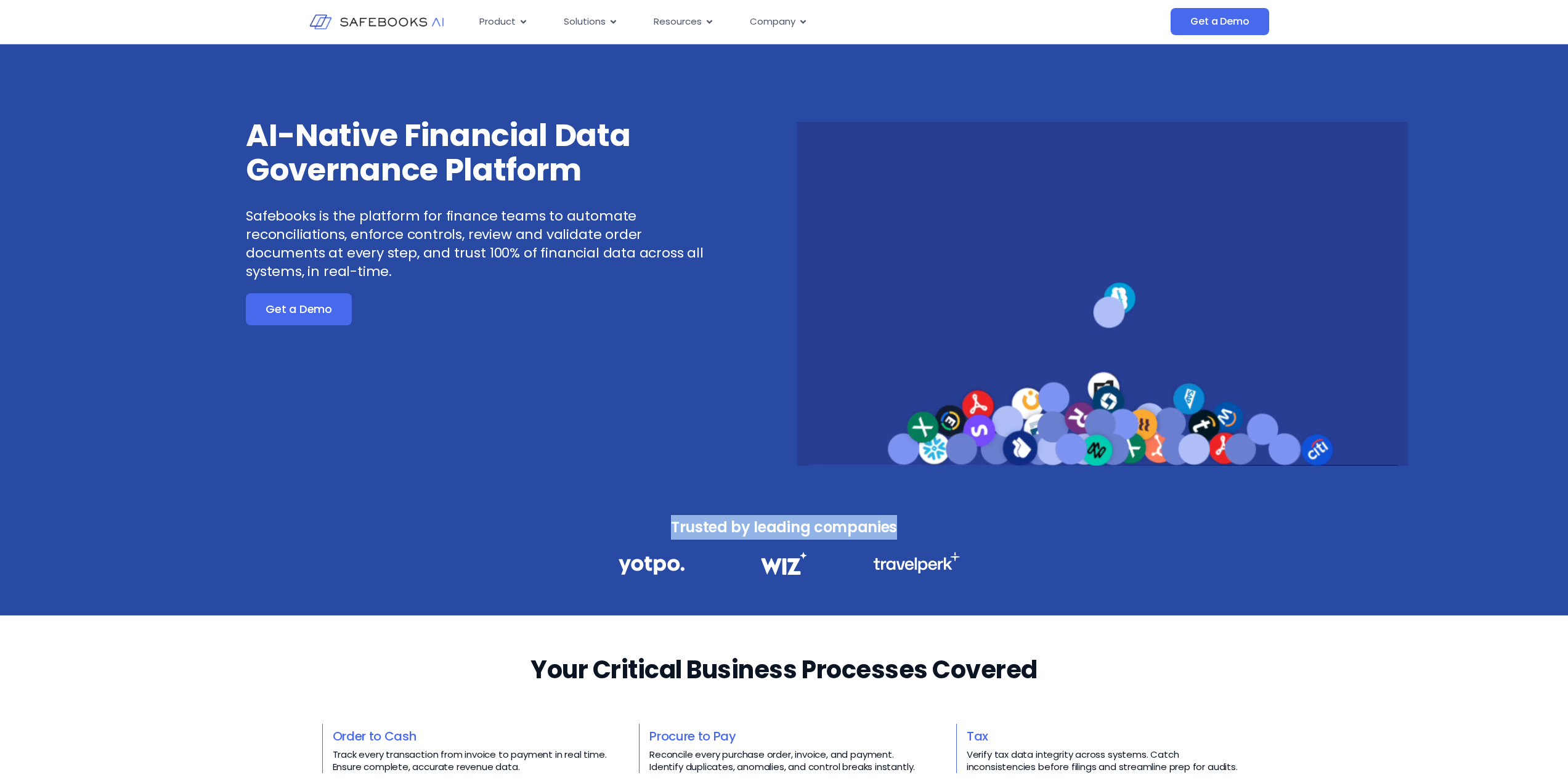
click at [934, 528] on h3 "Trusted by leading companies" at bounding box center [784, 527] width 385 height 25
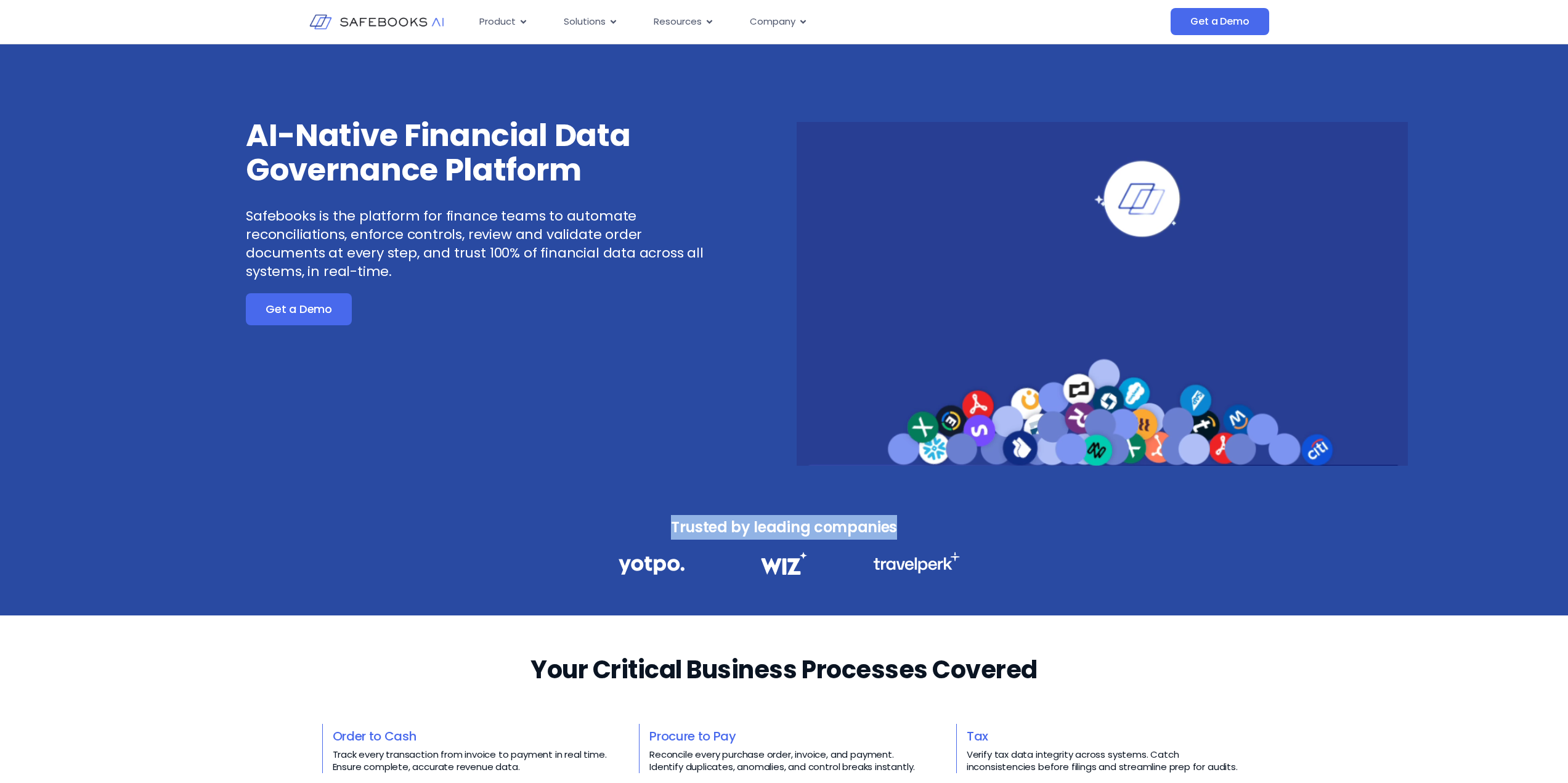
drag, startPoint x: 956, startPoint y: 528, endPoint x: 603, endPoint y: 520, distance: 353.1
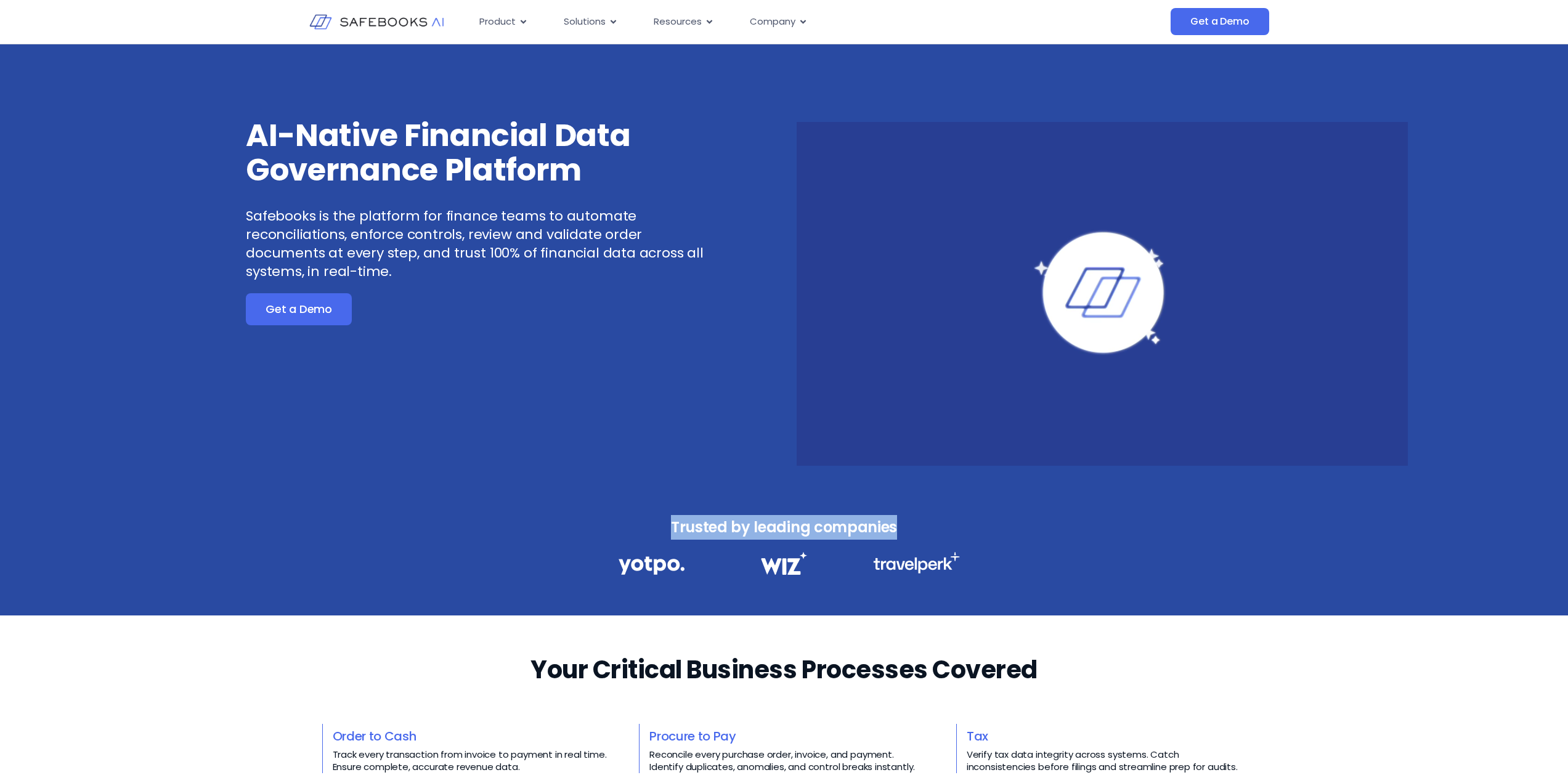
click at [603, 520] on h3 "Trusted by leading companies" at bounding box center [784, 527] width 385 height 25
drag, startPoint x: 603, startPoint y: 520, endPoint x: 915, endPoint y: 537, distance: 312.5
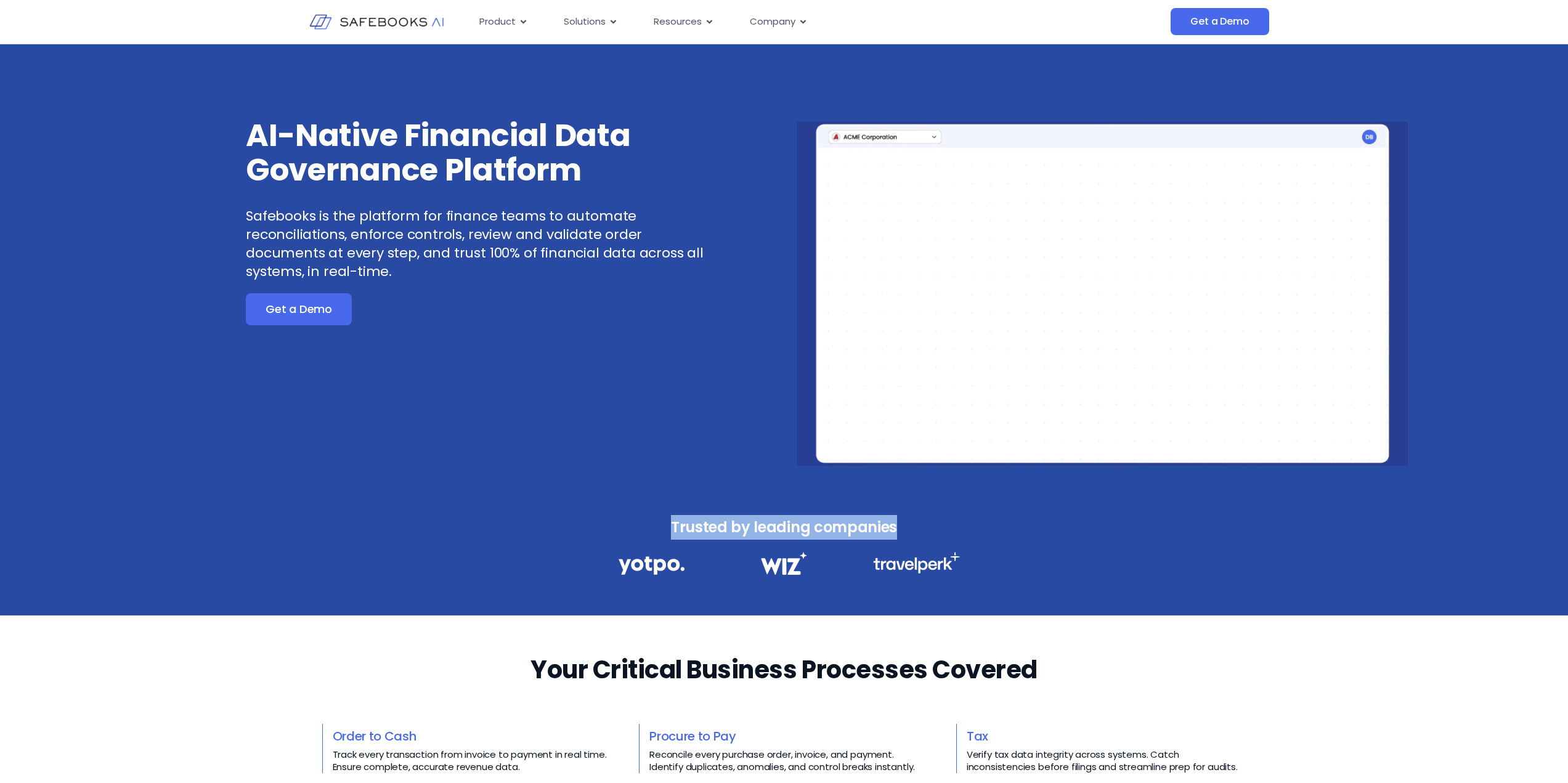
click at [915, 537] on h3 "Trusted by leading companies" at bounding box center [784, 527] width 385 height 25
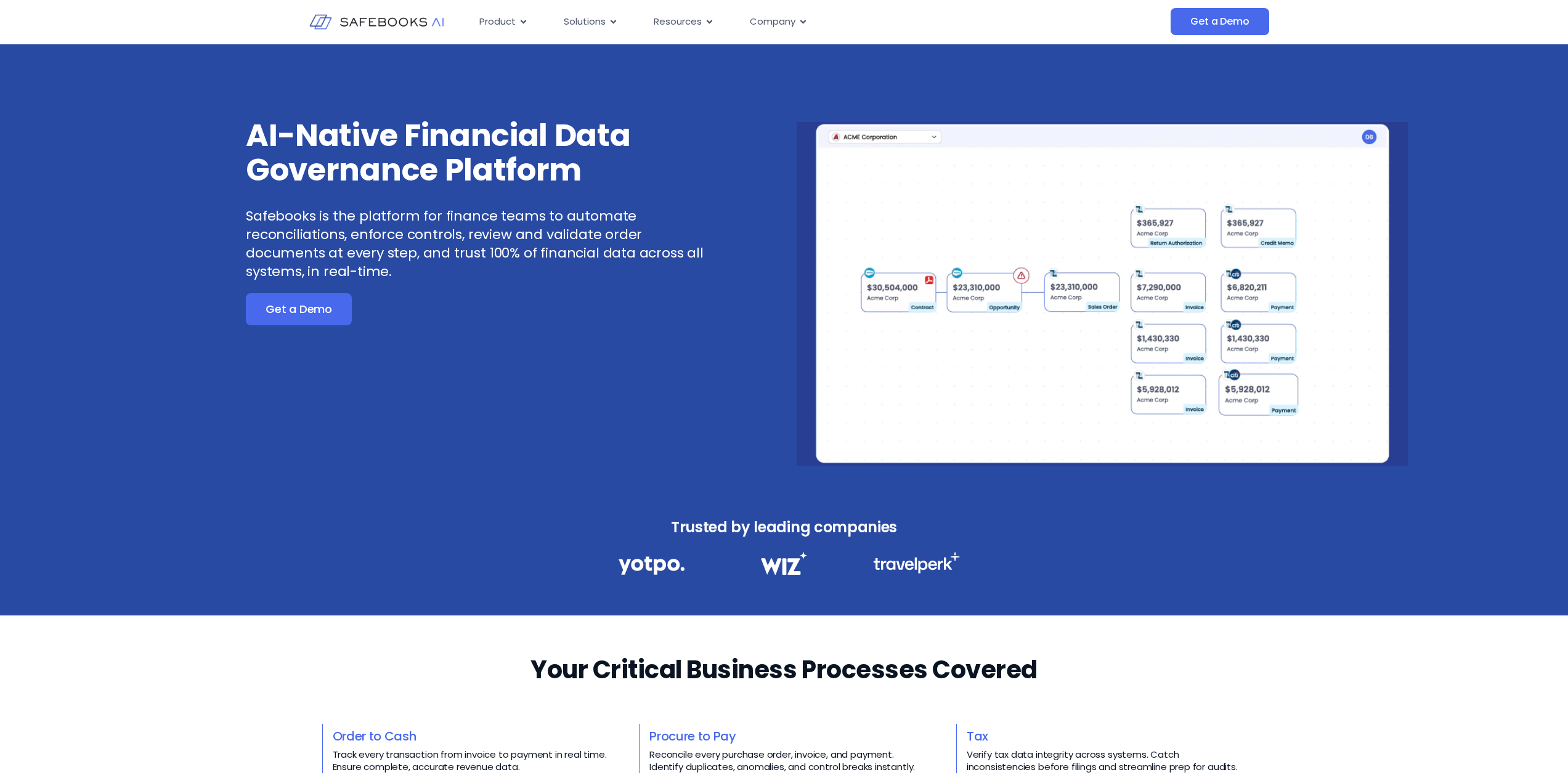
click at [714, 536] on h3 "Trusted by leading companies" at bounding box center [784, 527] width 385 height 25
